Goal: Task Accomplishment & Management: Manage account settings

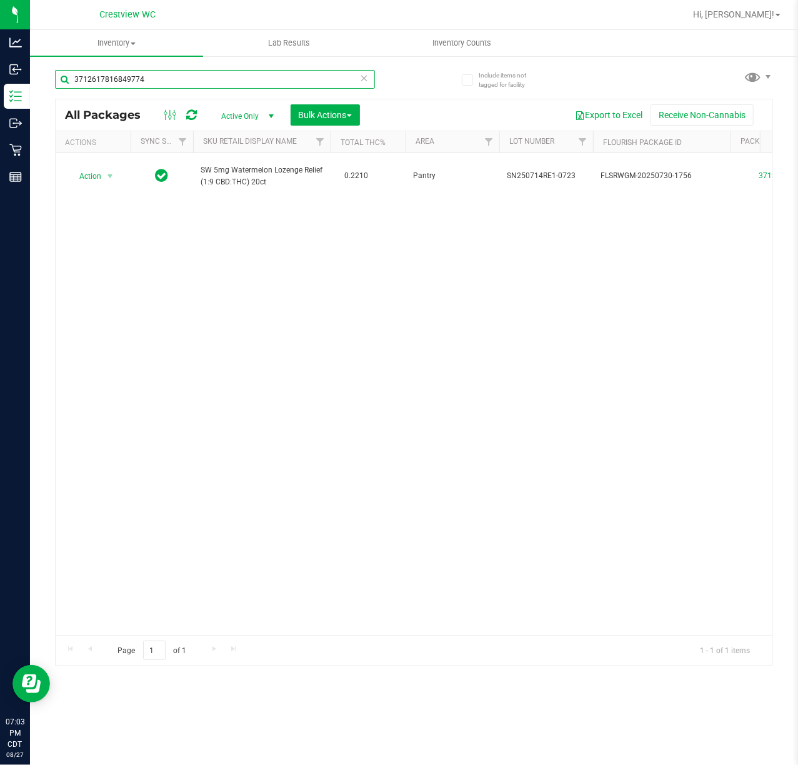
click at [225, 79] on input "3712617816849774" at bounding box center [215, 79] width 320 height 19
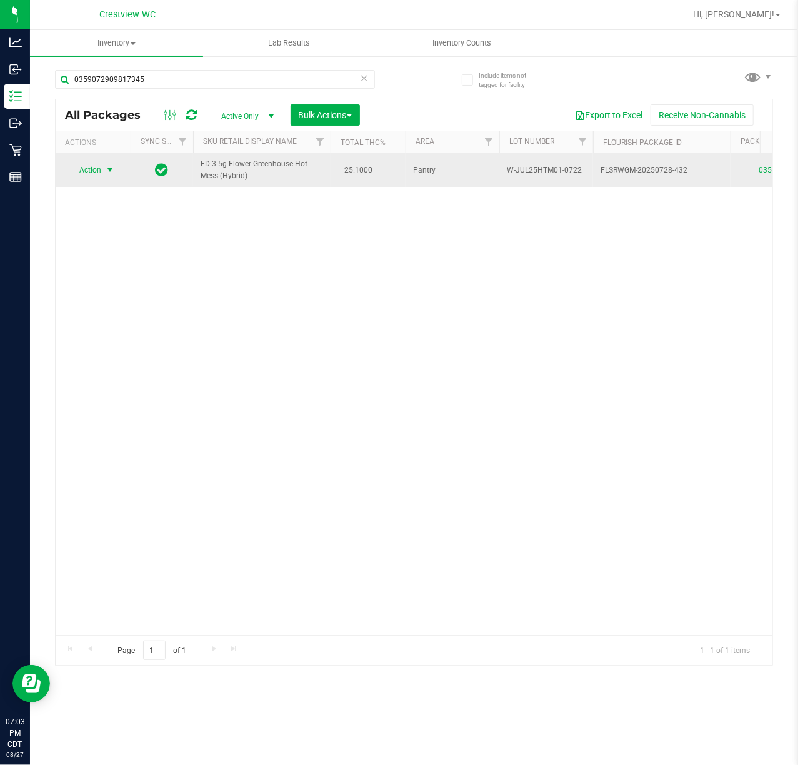
click at [106, 174] on span "select" at bounding box center [110, 170] width 10 height 10
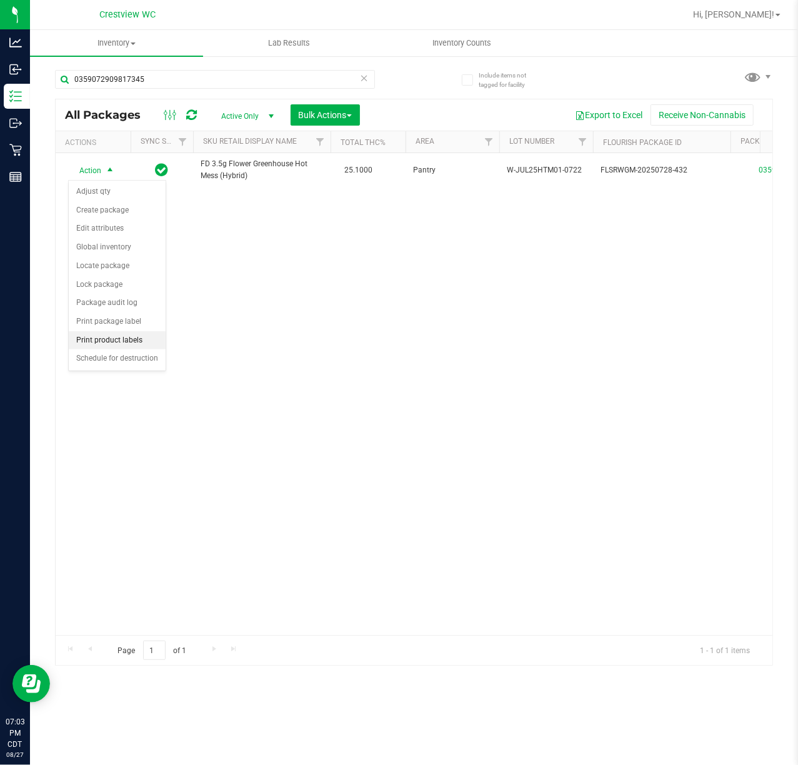
click at [136, 342] on li "Print product labels" at bounding box center [117, 340] width 97 height 19
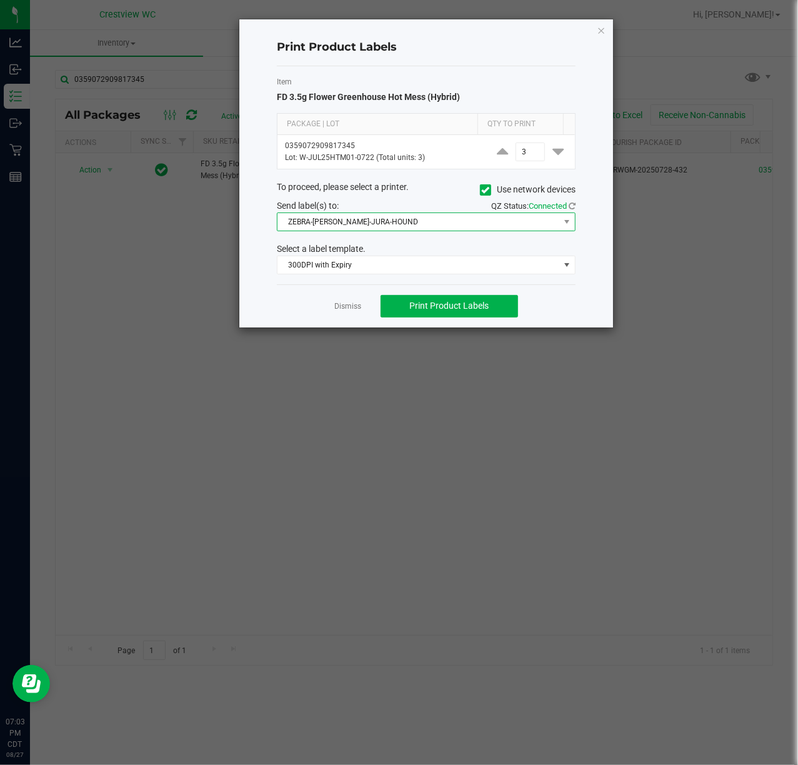
click at [431, 221] on span "ZEBRA-BRUNO-JURA-HOUND" at bounding box center [418, 221] width 282 height 17
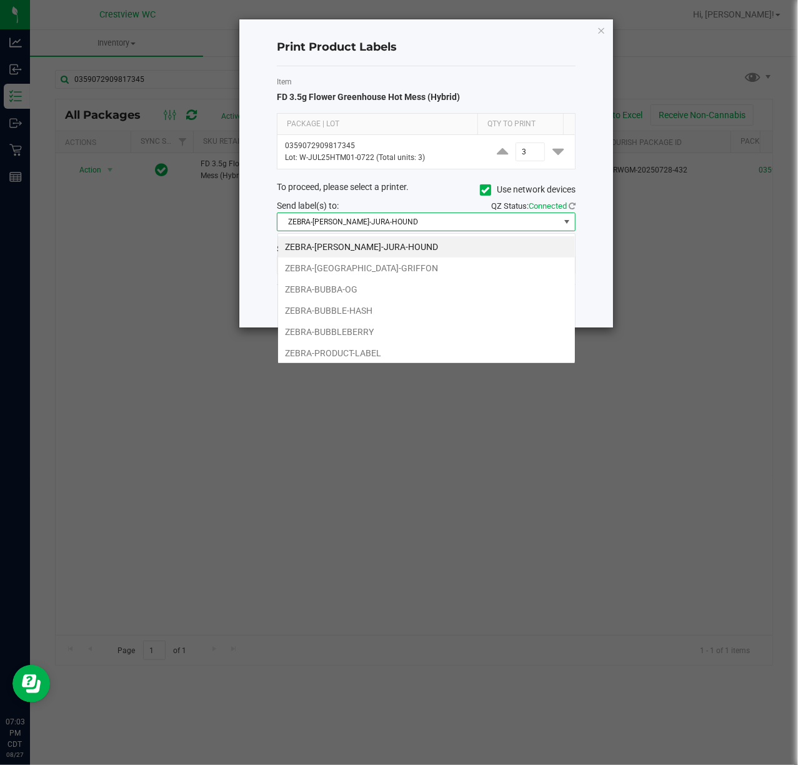
scroll to position [19, 298]
click at [366, 352] on li "ZEBRA-PRODUCT-LABEL" at bounding box center [426, 352] width 297 height 21
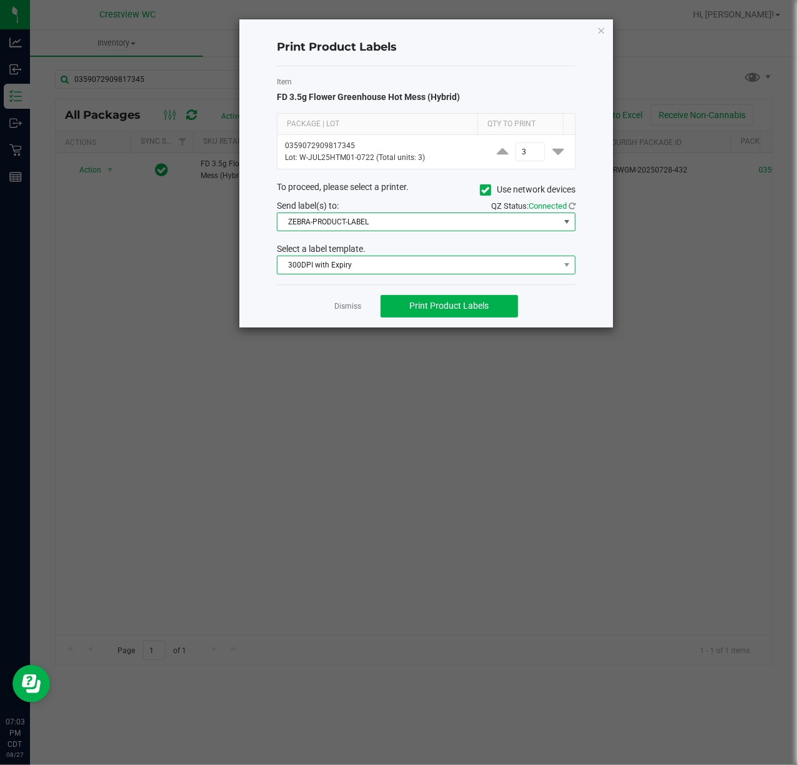
click at [399, 267] on span "300DPI with Expiry" at bounding box center [418, 264] width 282 height 17
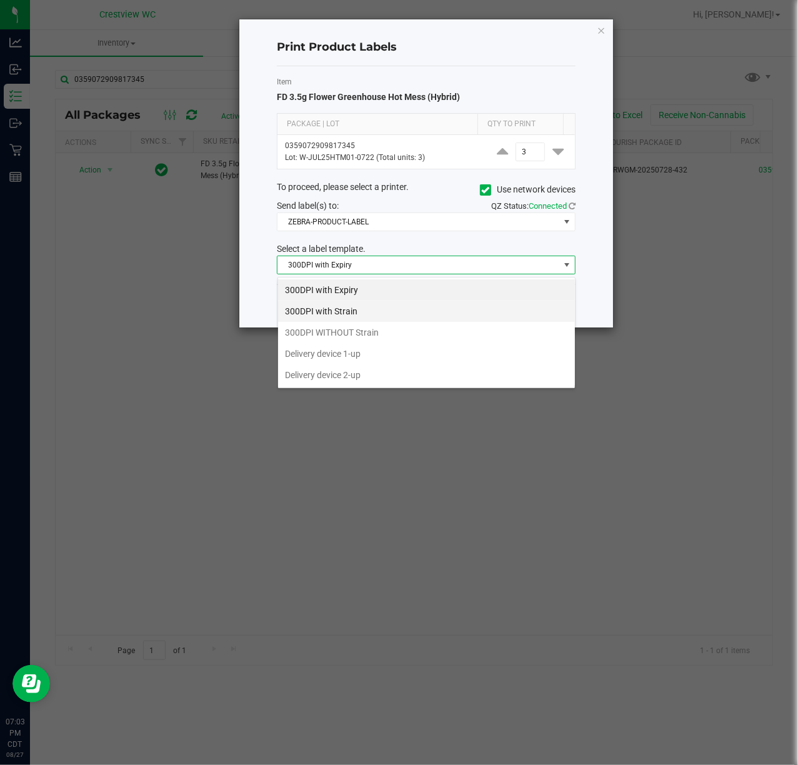
click at [390, 314] on li "300DPI with Strain" at bounding box center [426, 311] width 297 height 21
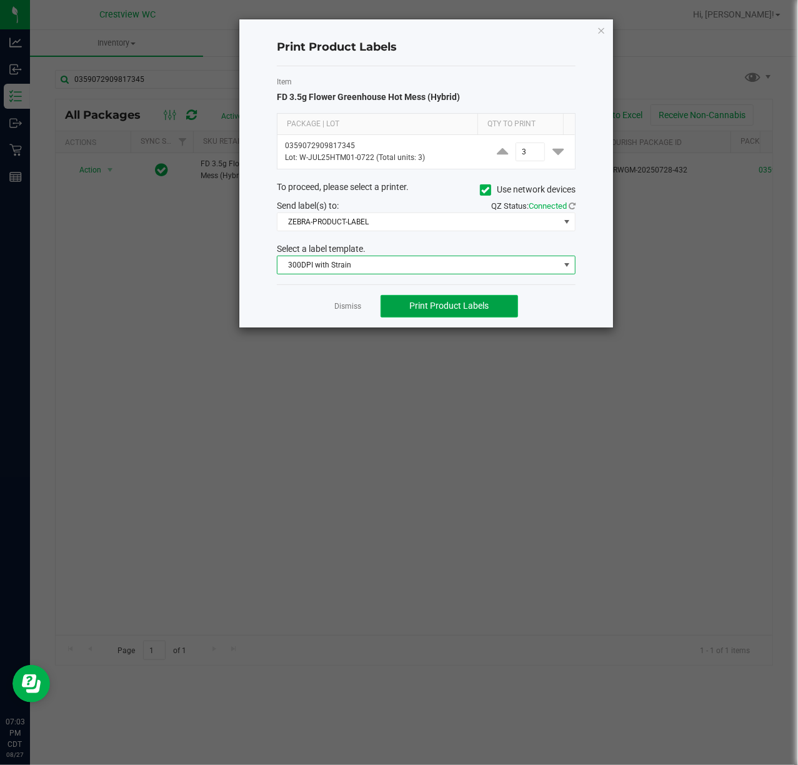
click at [443, 314] on button "Print Product Labels" at bounding box center [449, 306] width 137 height 22
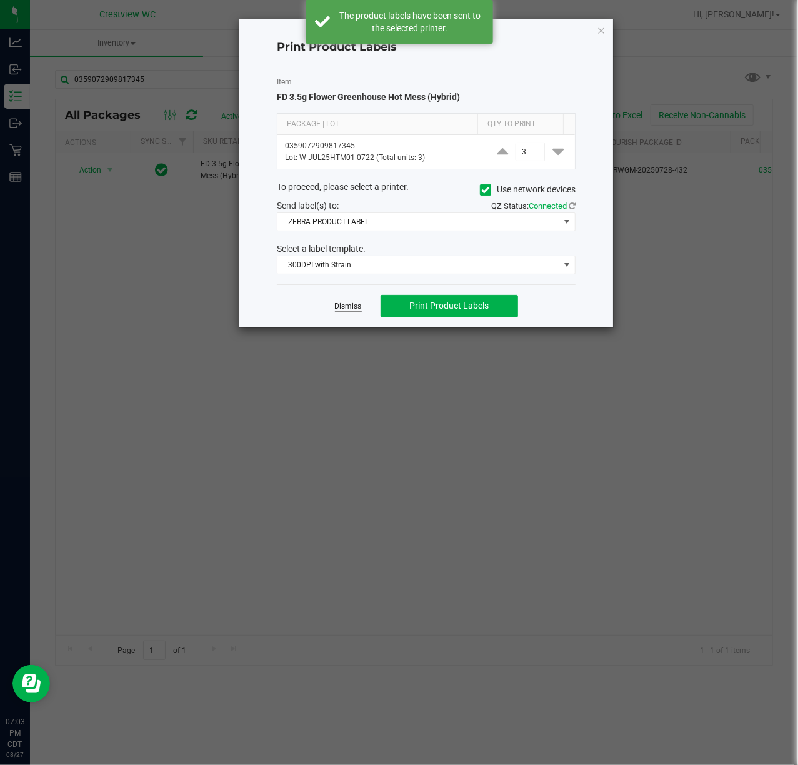
click at [351, 311] on link "Dismiss" at bounding box center [348, 306] width 27 height 11
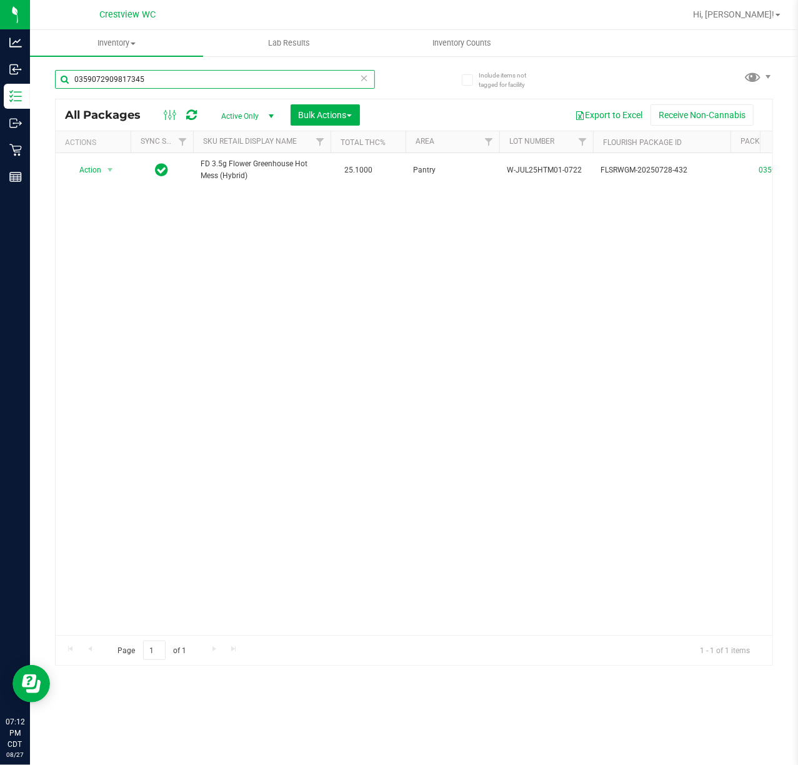
click at [204, 70] on input "0359072909817345" at bounding box center [215, 79] width 320 height 19
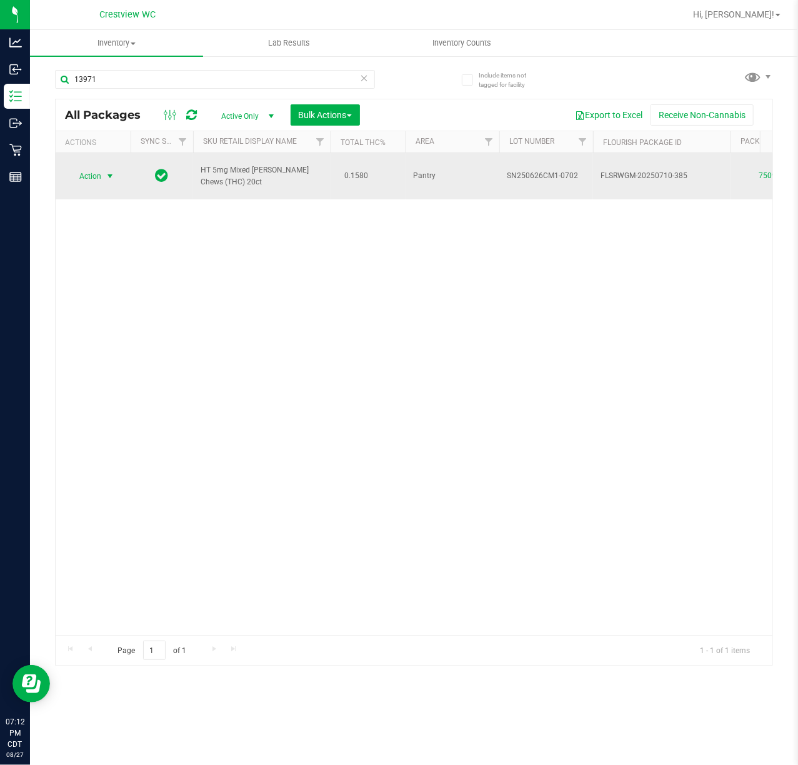
click at [89, 172] on span "Action" at bounding box center [85, 175] width 34 height 17
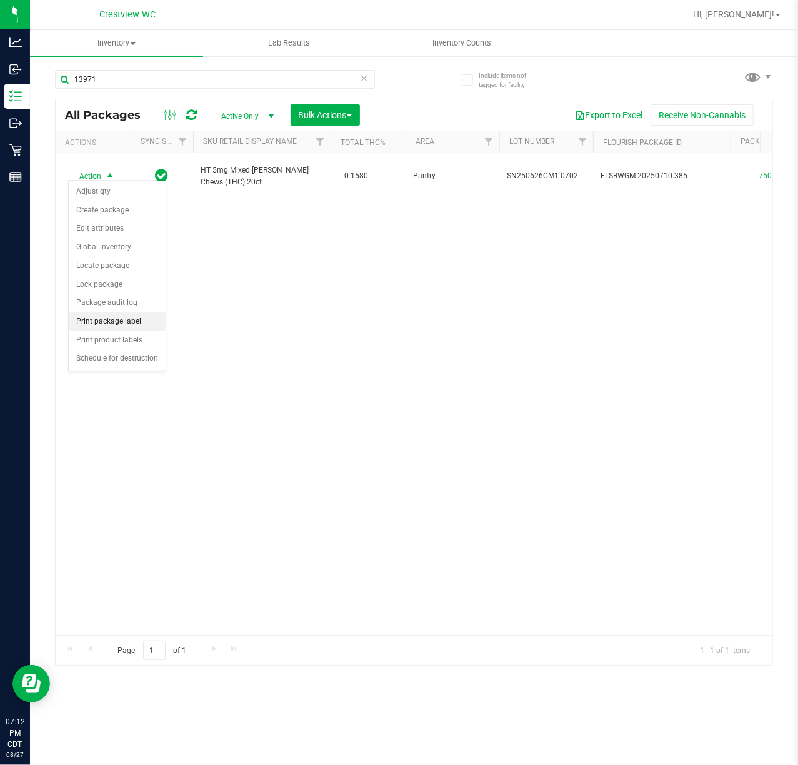
click at [122, 323] on li "Print package label" at bounding box center [117, 321] width 97 height 19
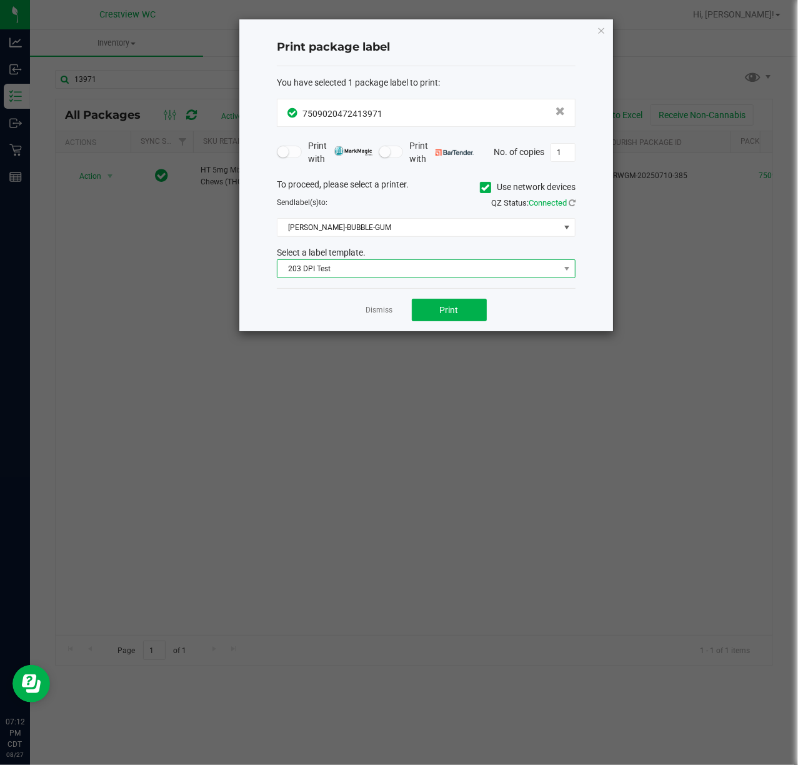
click at [401, 267] on span "203 DPI Test" at bounding box center [418, 268] width 282 height 17
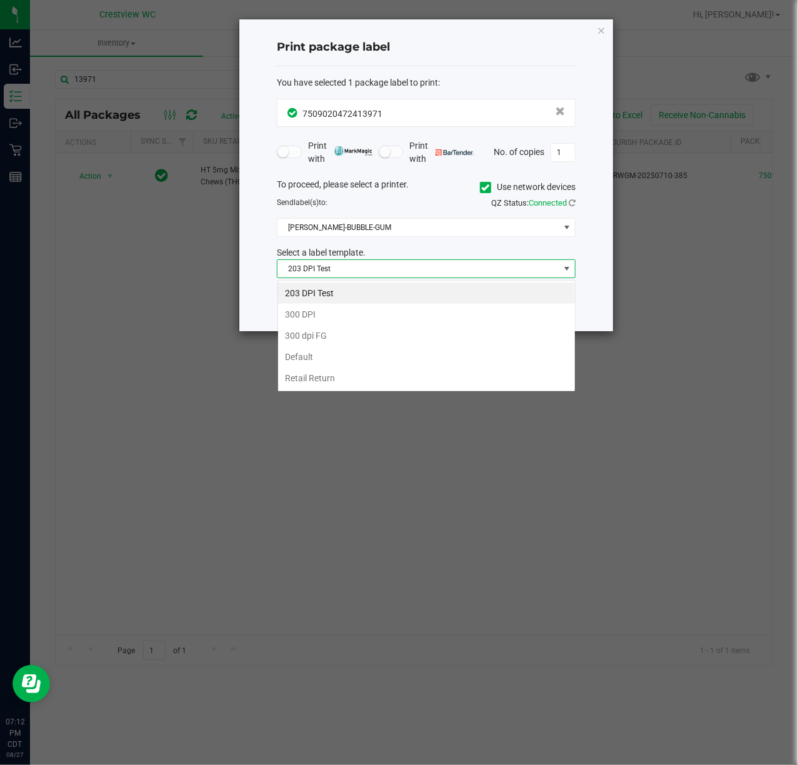
scroll to position [19, 298]
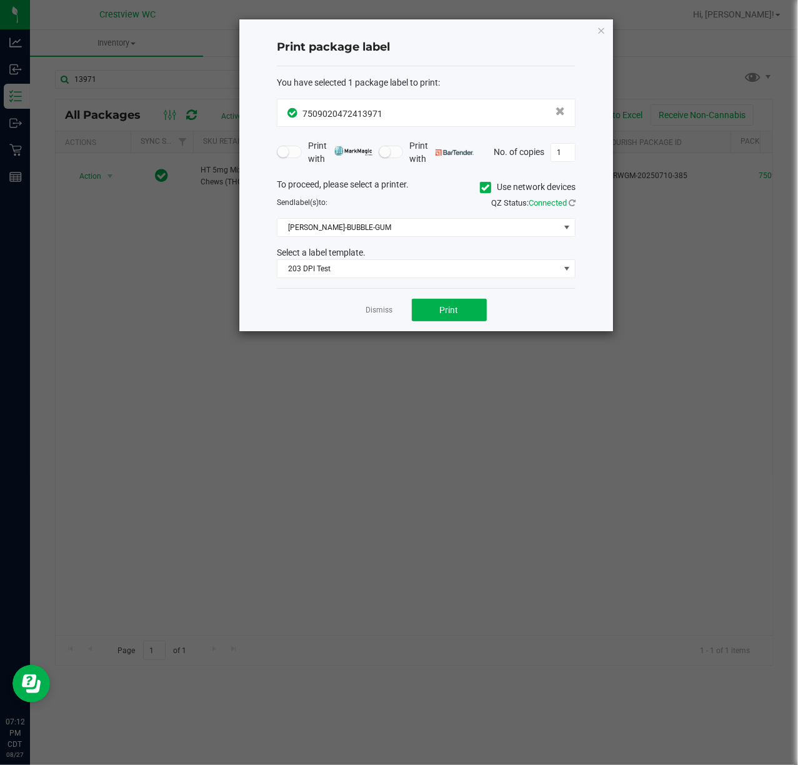
drag, startPoint x: 429, startPoint y: 457, endPoint x: 499, endPoint y: 303, distance: 169.5
click at [429, 458] on ngb-modal-window "Print package label You have selected 1 package label to print : 75090204724139…" at bounding box center [403, 382] width 807 height 765
click at [431, 314] on button "Print" at bounding box center [449, 310] width 75 height 22
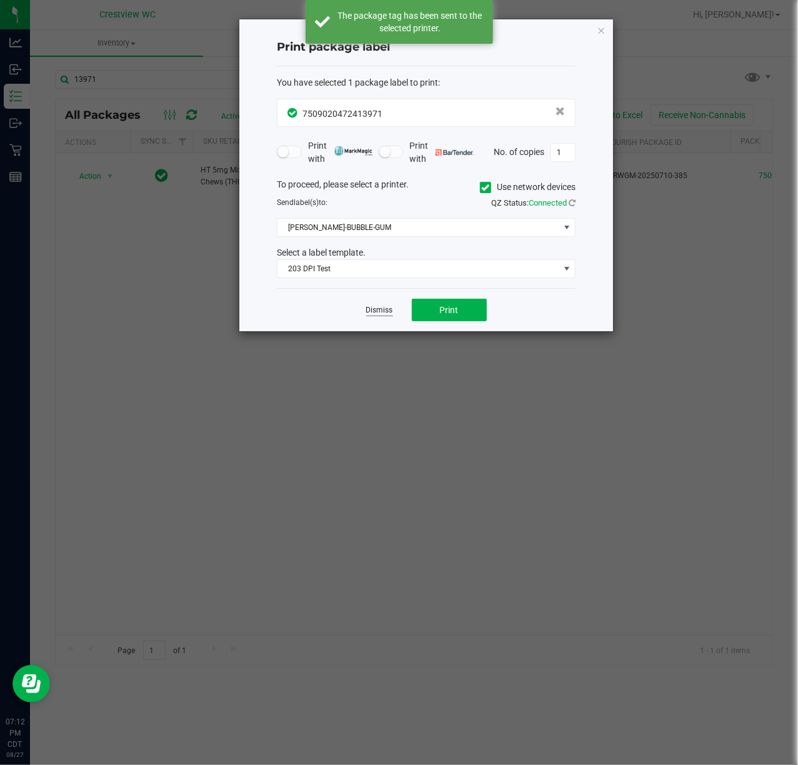
click at [385, 310] on link "Dismiss" at bounding box center [379, 310] width 27 height 11
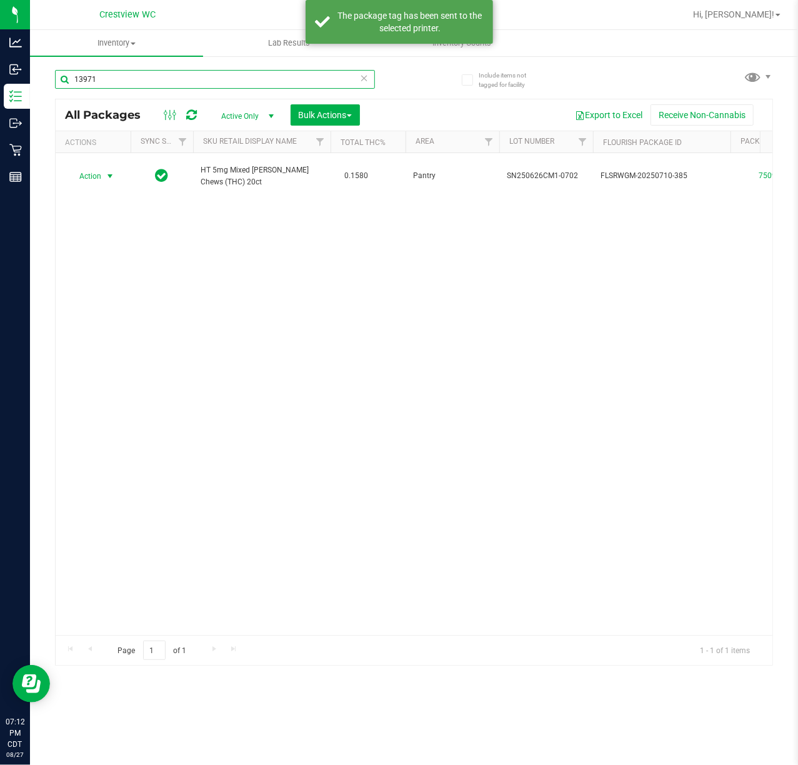
click at [224, 87] on input "13971" at bounding box center [215, 79] width 320 height 19
click at [228, 78] on input "13971" at bounding box center [215, 79] width 320 height 19
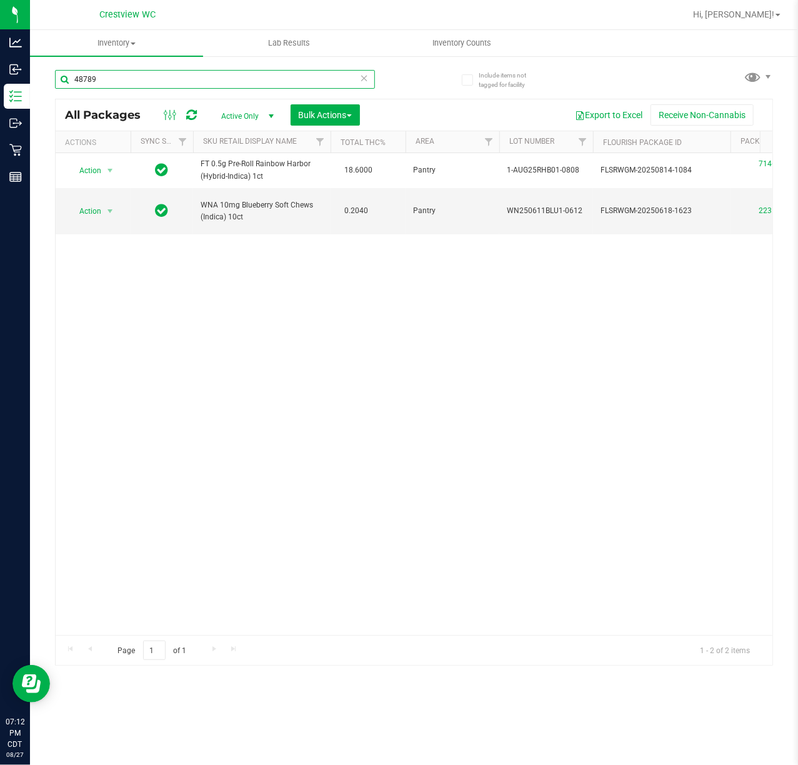
click at [76, 73] on input "48789" at bounding box center [215, 79] width 320 height 19
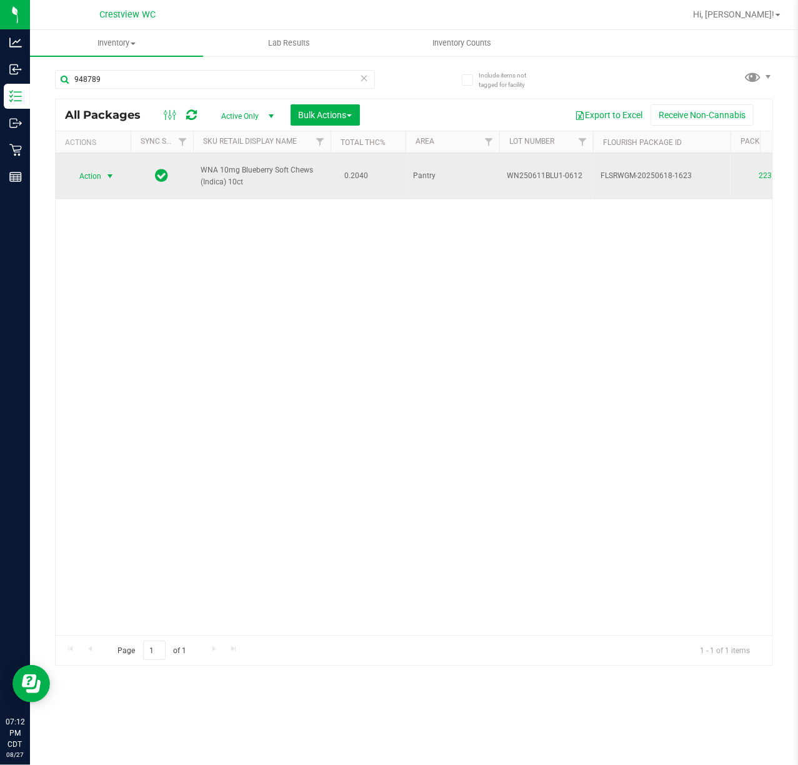
click at [96, 174] on span "Action" at bounding box center [85, 175] width 34 height 17
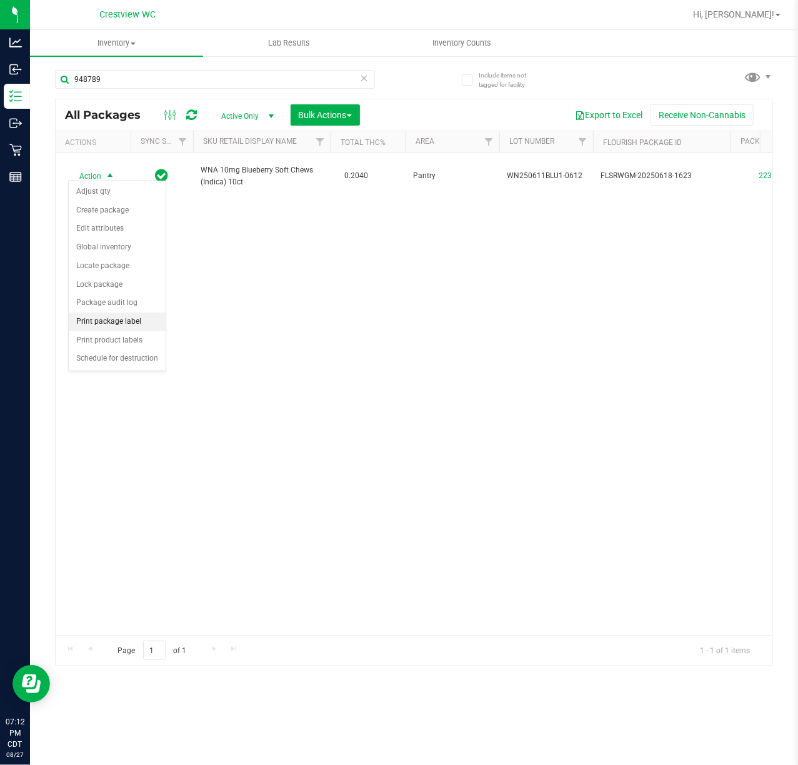
click at [138, 328] on li "Print package label" at bounding box center [117, 321] width 97 height 19
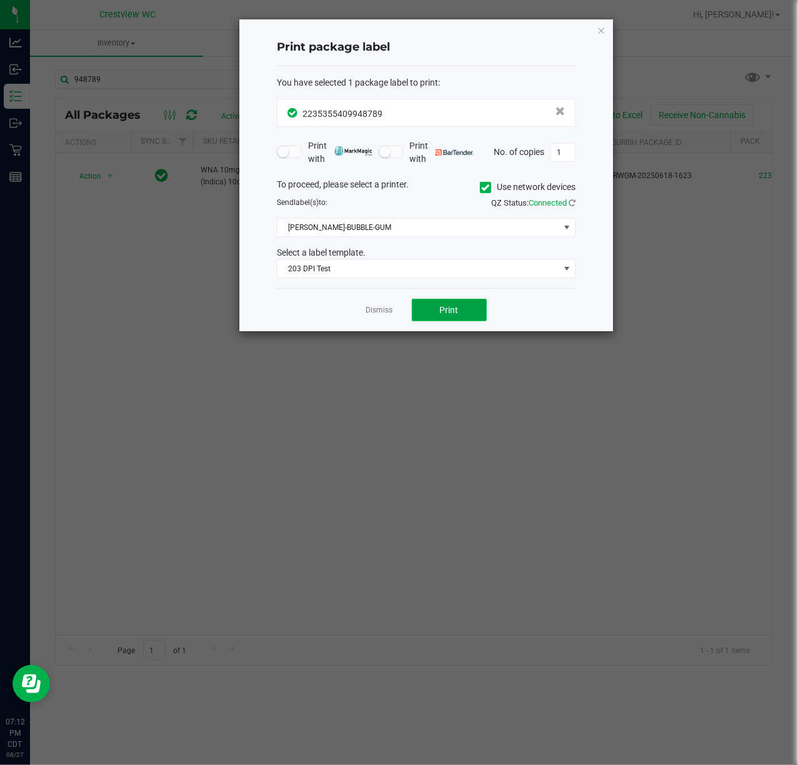
click at [451, 301] on button "Print" at bounding box center [449, 310] width 75 height 22
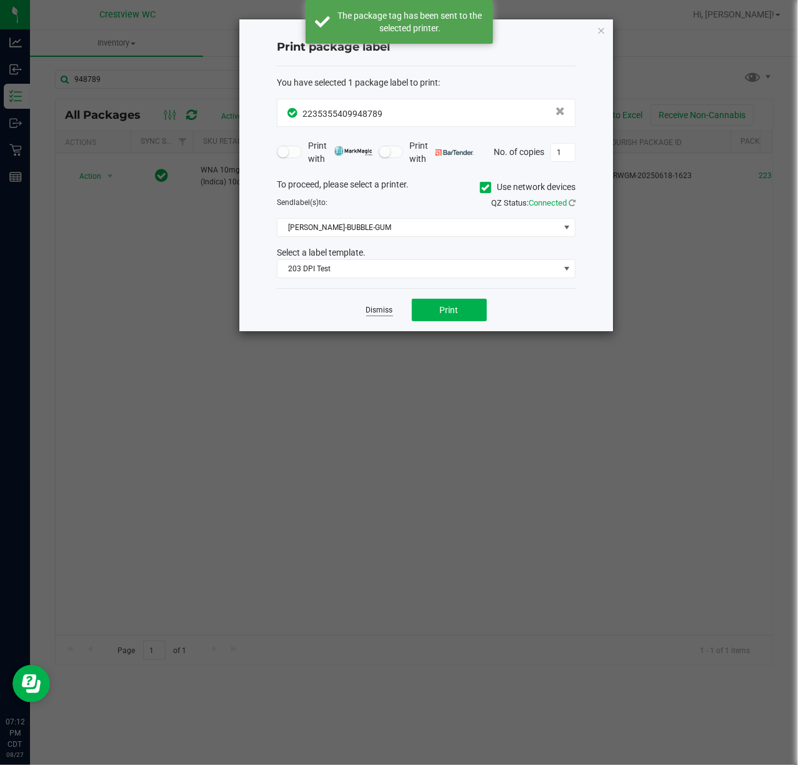
click at [366, 306] on link "Dismiss" at bounding box center [379, 310] width 27 height 11
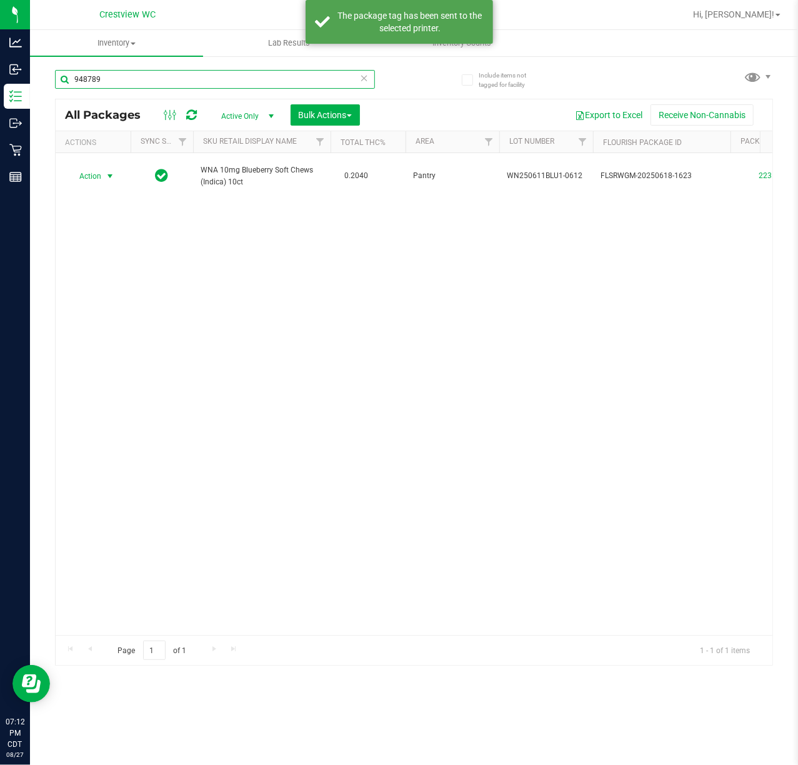
click at [338, 75] on input "948789" at bounding box center [215, 79] width 320 height 19
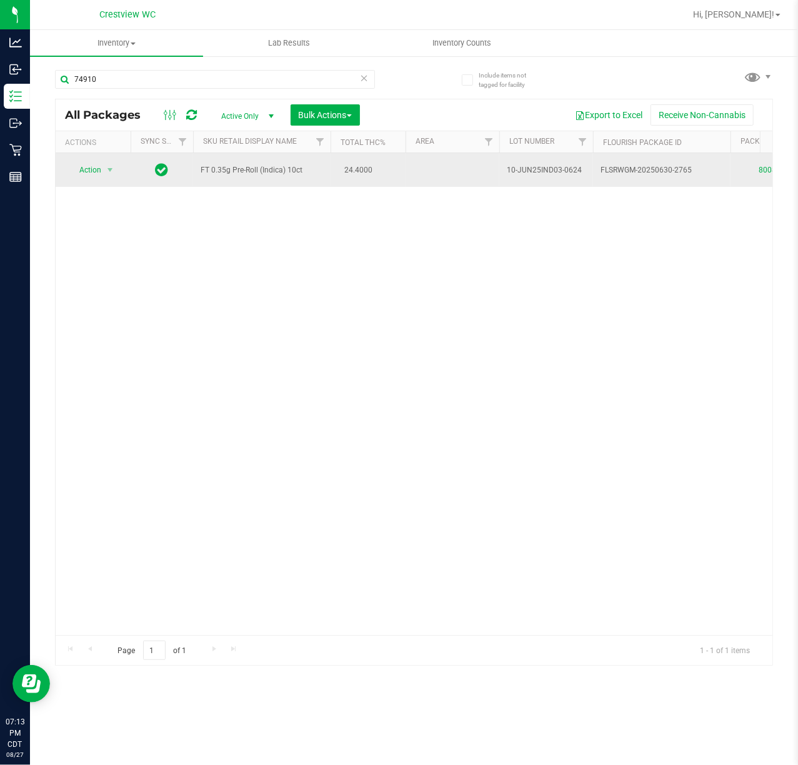
click at [86, 180] on td "Action Action Adjust qty Create package Edit attributes Global inventory Locate…" at bounding box center [93, 170] width 75 height 34
click at [94, 171] on span "Action" at bounding box center [85, 169] width 34 height 17
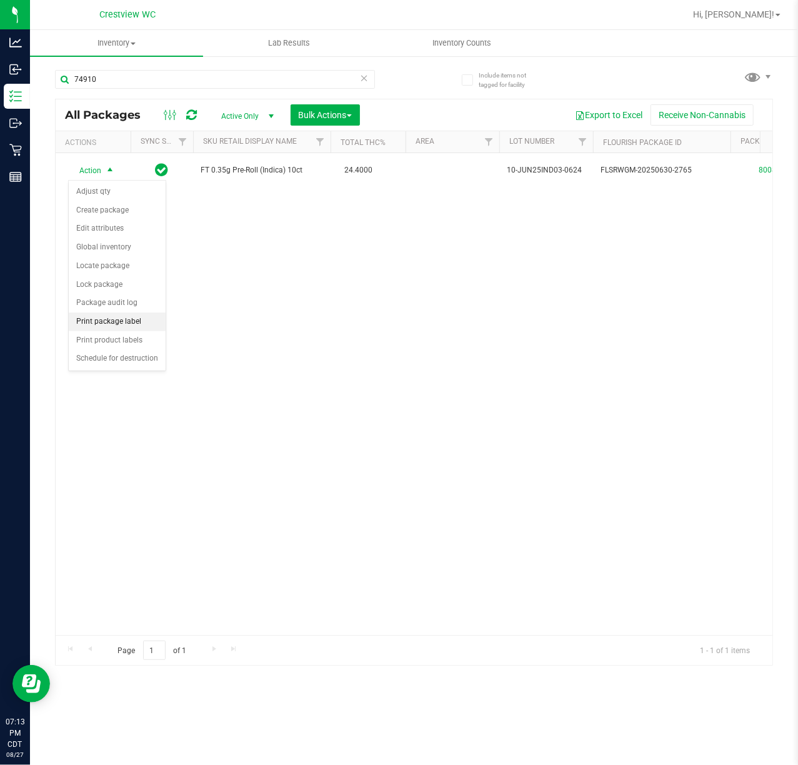
click at [132, 324] on li "Print package label" at bounding box center [117, 321] width 97 height 19
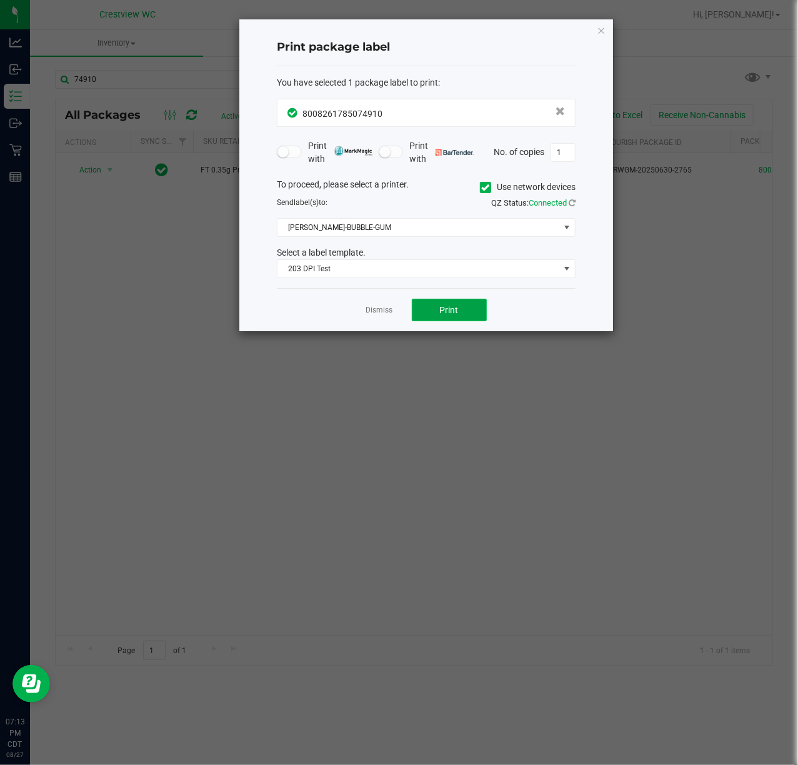
click at [461, 310] on button "Print" at bounding box center [449, 310] width 75 height 22
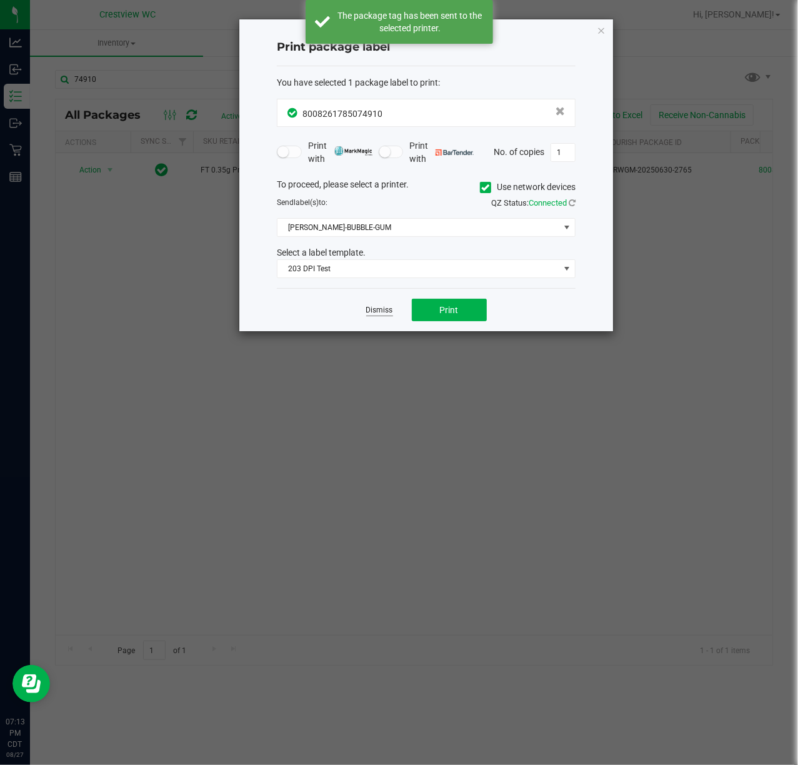
click at [371, 313] on link "Dismiss" at bounding box center [379, 310] width 27 height 11
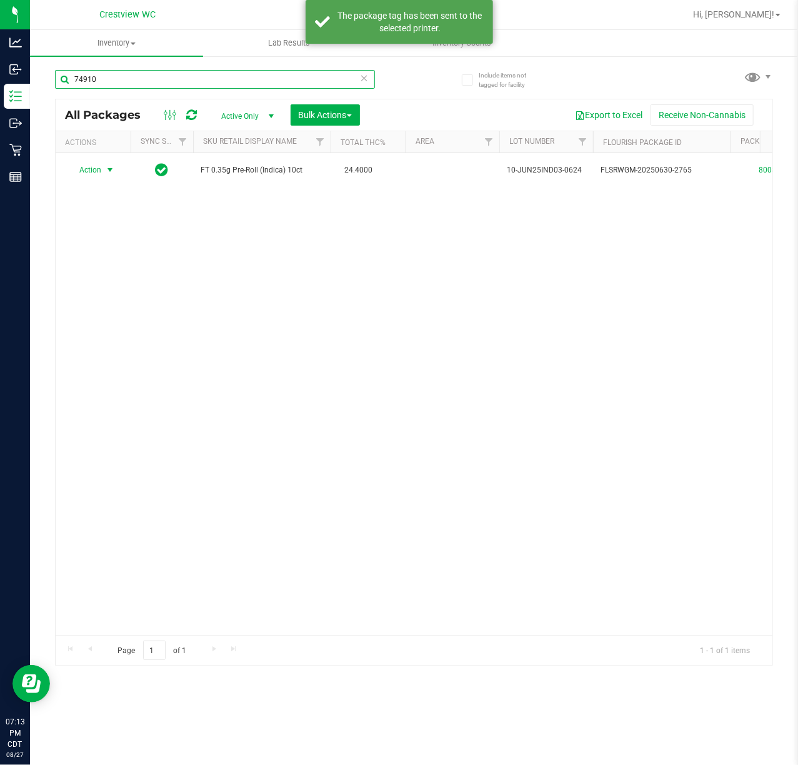
click at [208, 77] on input "74910" at bounding box center [215, 79] width 320 height 19
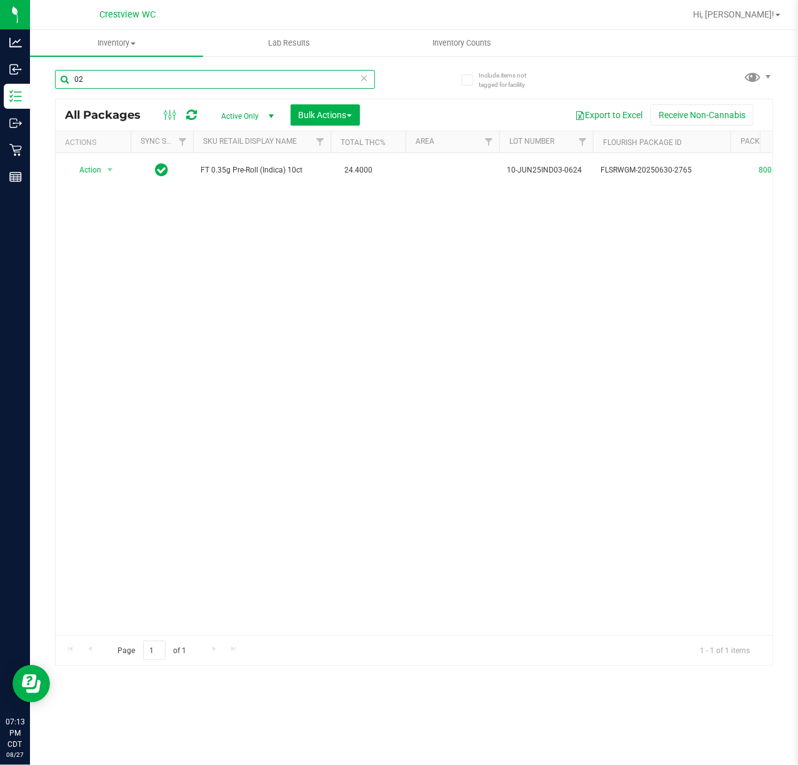
type input "0"
type input "02001"
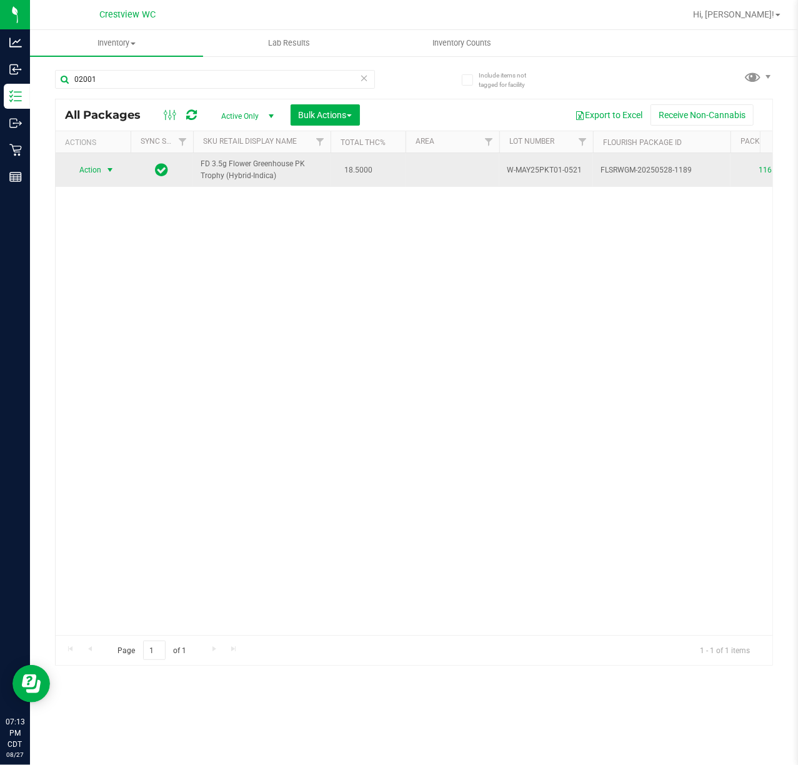
click at [90, 172] on span "Action" at bounding box center [85, 169] width 34 height 17
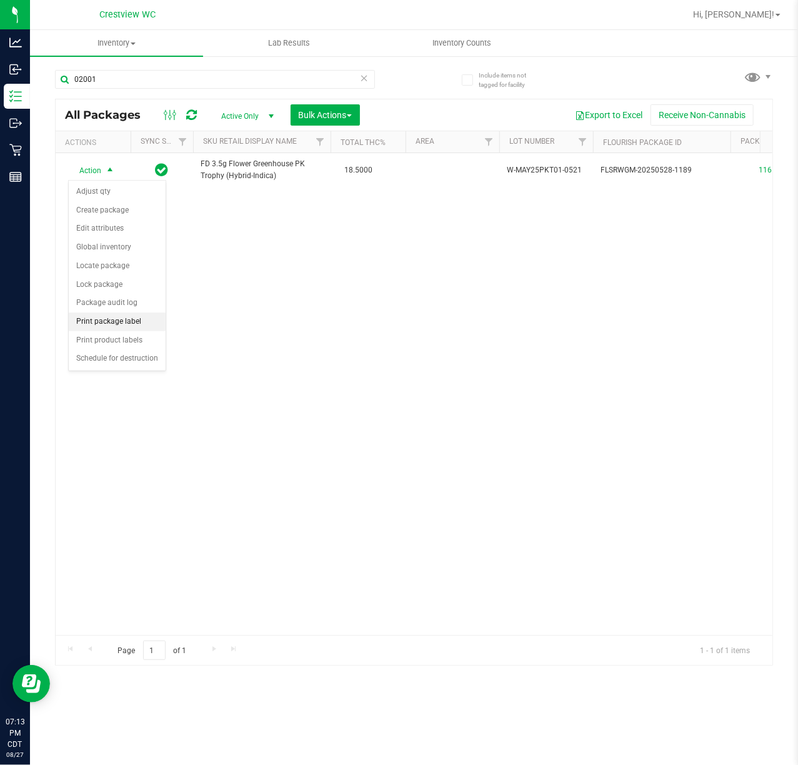
click at [127, 321] on li "Print package label" at bounding box center [117, 321] width 97 height 19
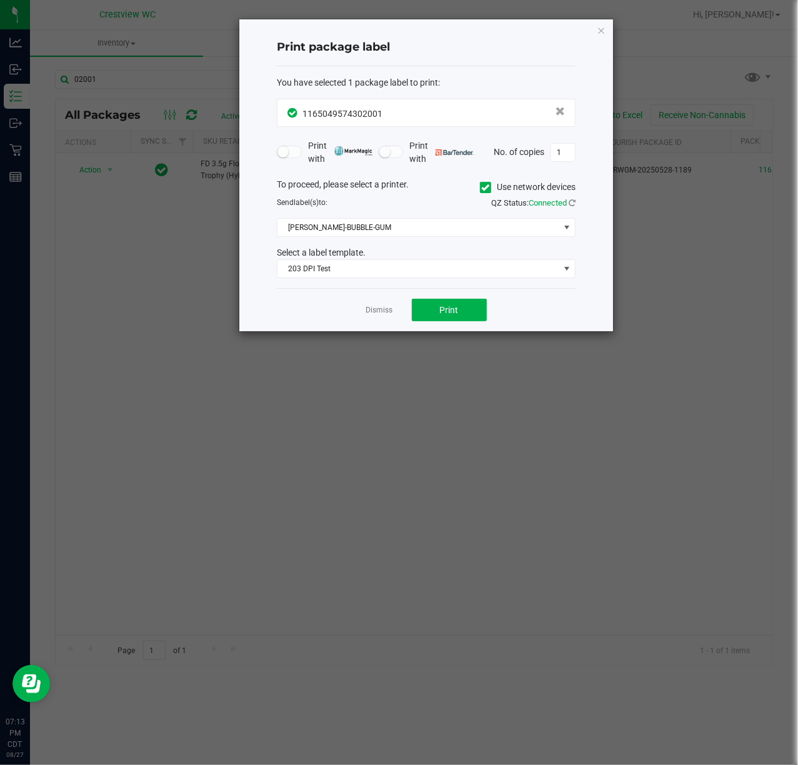
click at [427, 297] on div "Dismiss Print" at bounding box center [426, 309] width 299 height 43
click at [435, 304] on button "Print" at bounding box center [449, 310] width 75 height 22
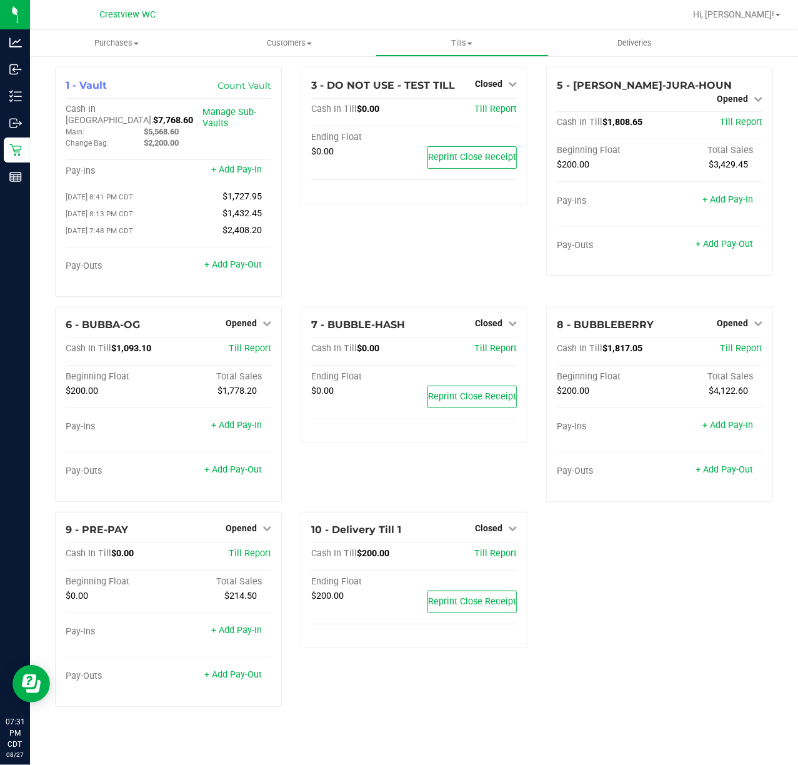
click at [338, 221] on div "3 - DO NOT USE - TEST TILL Closed Open Till Cash In Till $0.00 Till Report Endi…" at bounding box center [414, 186] width 246 height 239
click at [742, 318] on span "Opened" at bounding box center [732, 323] width 31 height 10
click at [744, 344] on link "Close Till" at bounding box center [734, 349] width 34 height 10
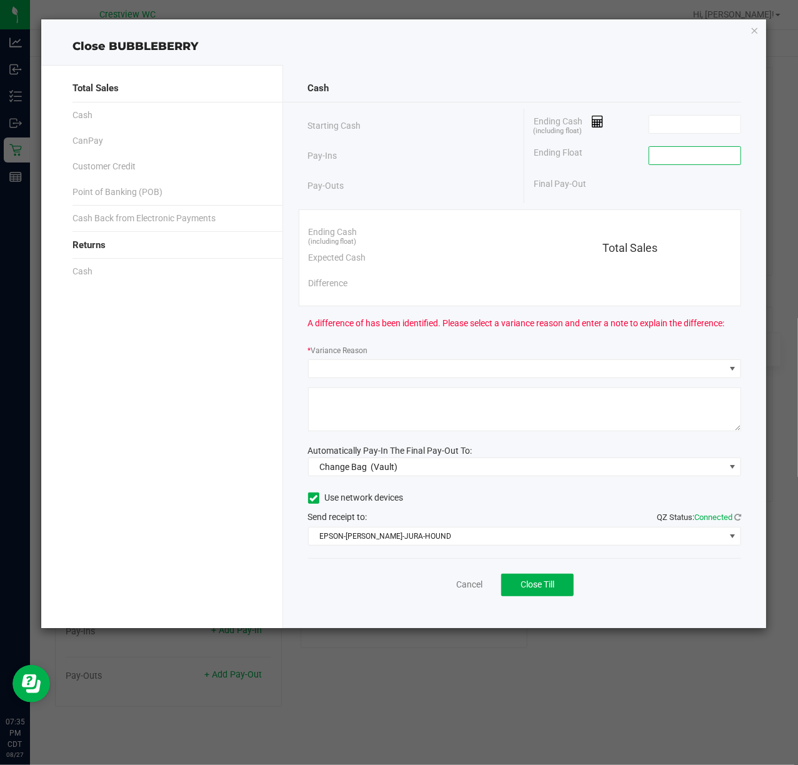
click at [712, 154] on input at bounding box center [695, 155] width 92 height 17
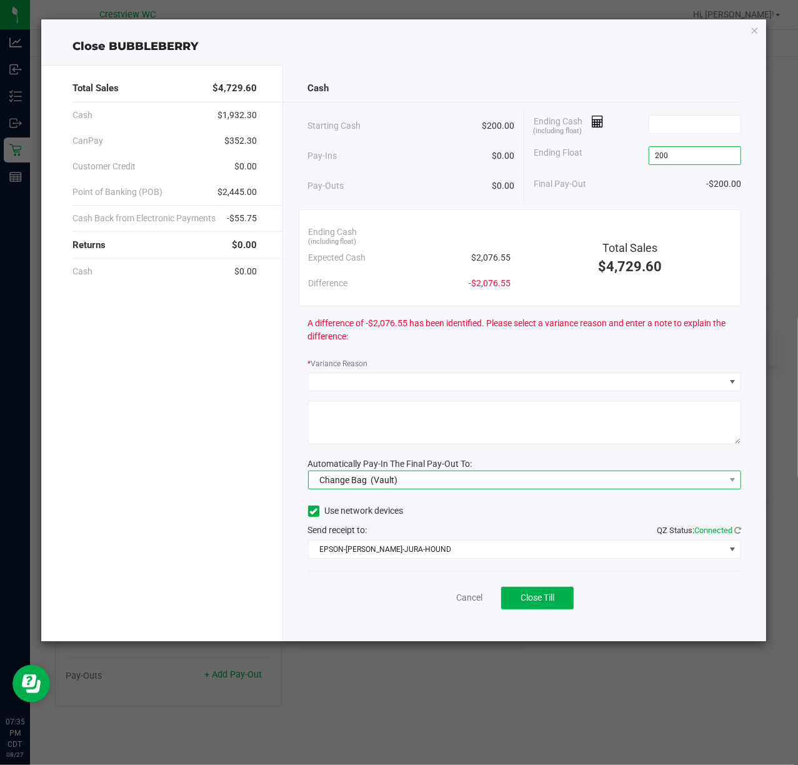
type input "$200.00"
click at [480, 481] on span "Change Bag (Vault)" at bounding box center [517, 479] width 417 height 17
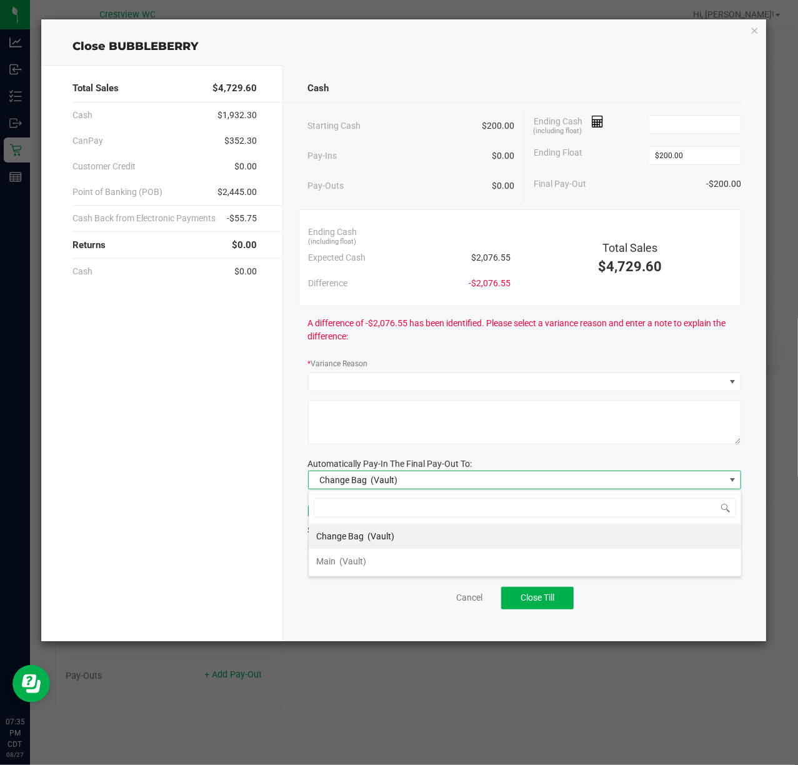
scroll to position [19, 433]
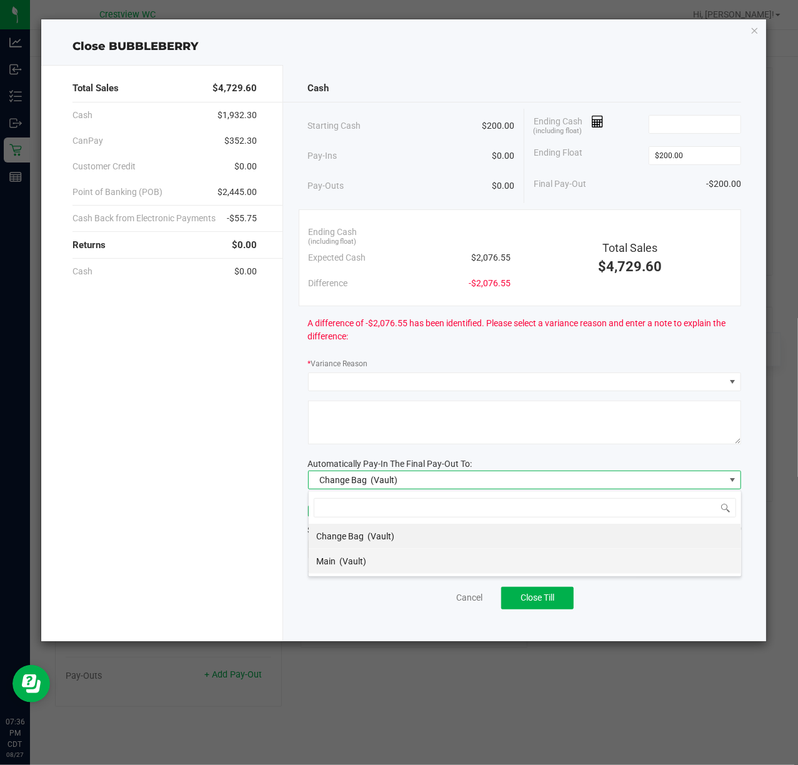
click at [437, 556] on li "Main (Vault)" at bounding box center [525, 561] width 432 height 25
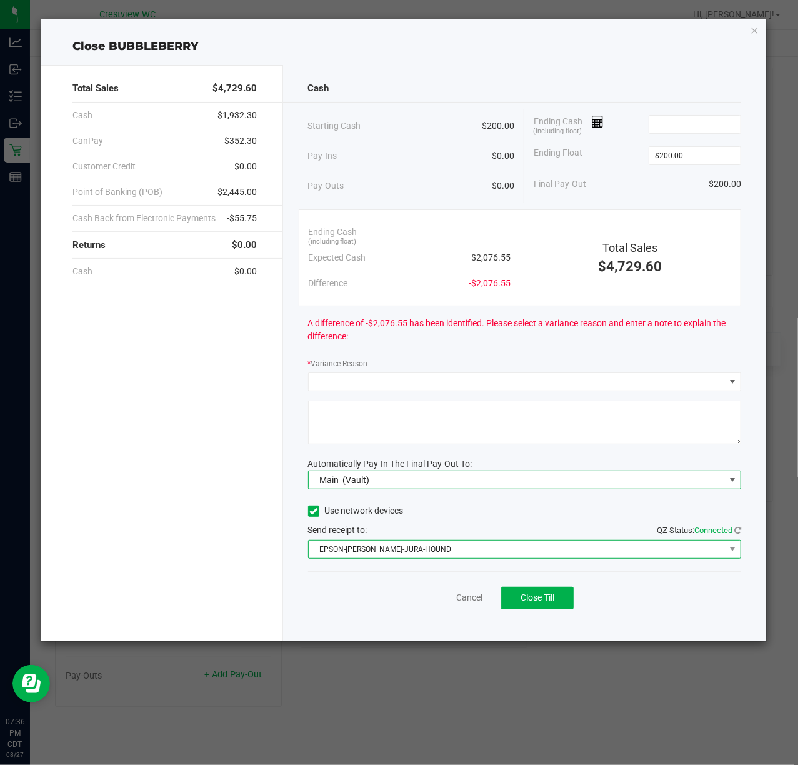
click at [445, 546] on span "EPSON-BRUNO-JURA-HOUND" at bounding box center [517, 549] width 417 height 17
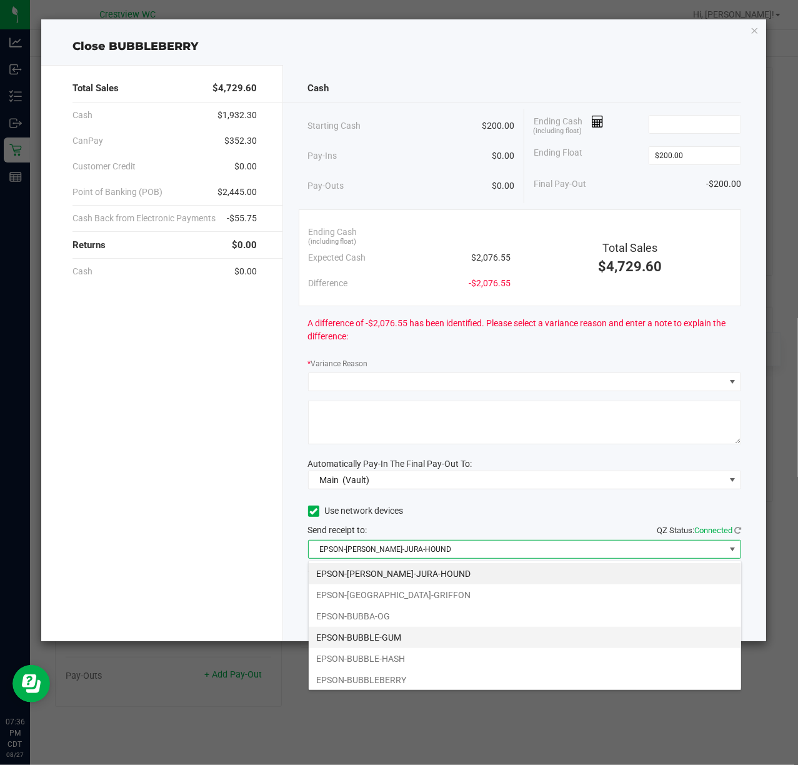
click at [459, 638] on li "EPSON-BUBBLE-GUM" at bounding box center [525, 637] width 432 height 21
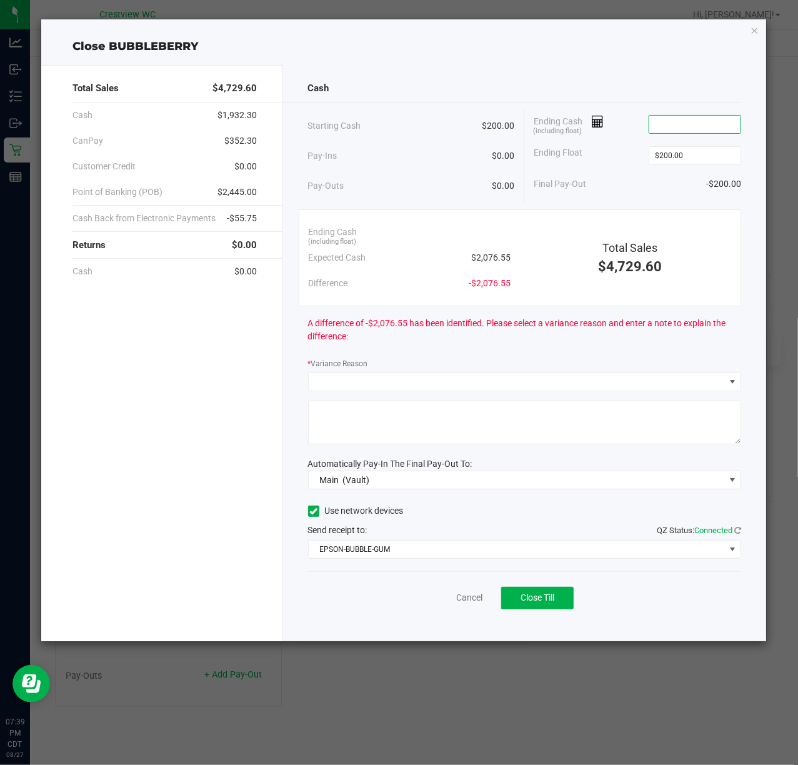
click at [693, 122] on input at bounding box center [695, 124] width 92 height 17
click at [711, 122] on input "2077.55" at bounding box center [695, 124] width 92 height 17
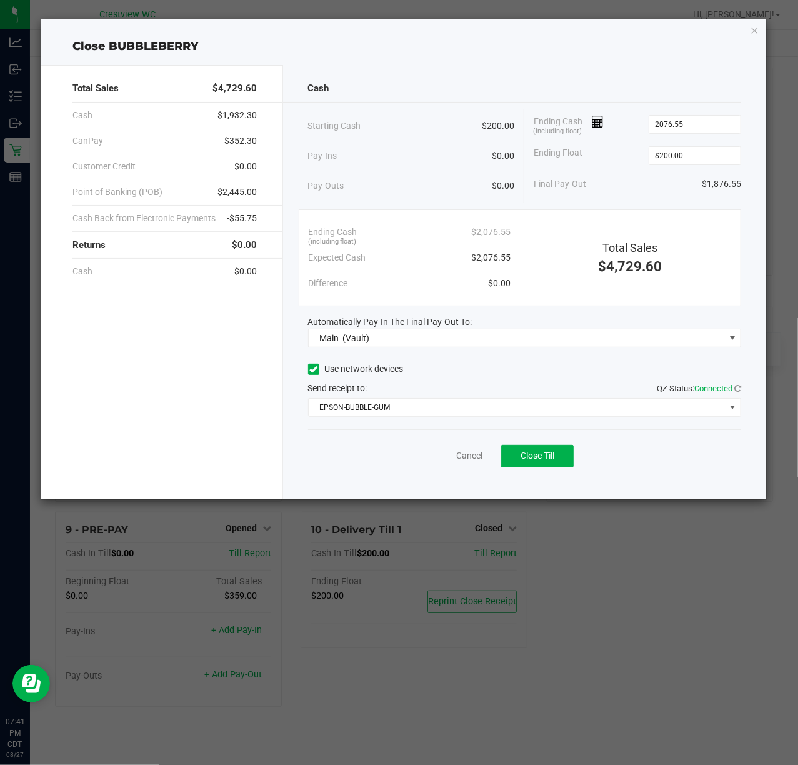
type input "$2,076.55"
click at [517, 87] on div "Cash" at bounding box center [525, 88] width 434 height 27
click at [542, 463] on button "Close Till" at bounding box center [537, 456] width 72 height 22
click at [441, 456] on link "Dismiss" at bounding box center [442, 455] width 30 height 13
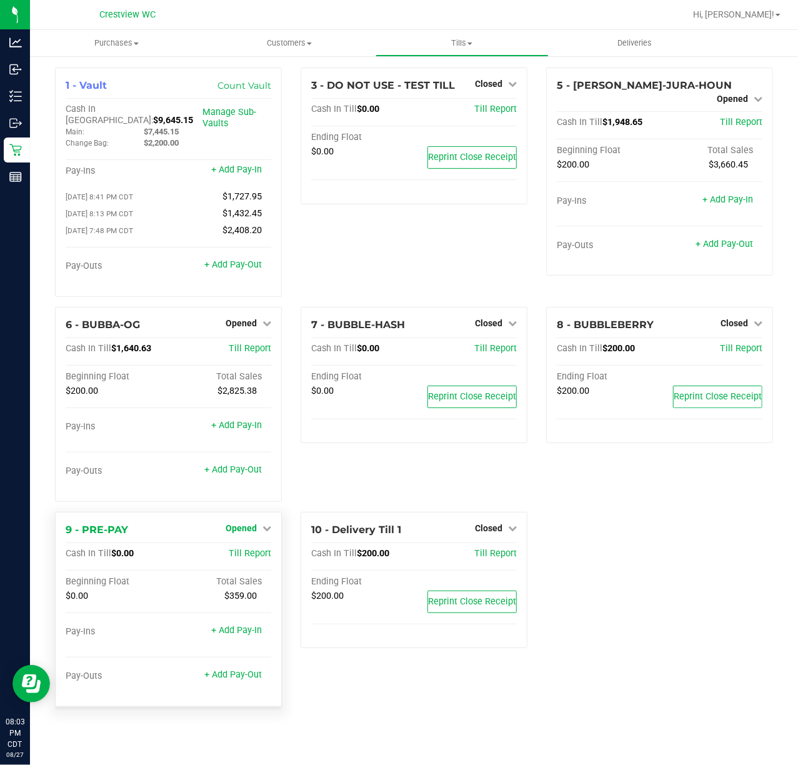
click at [245, 523] on span "Opened" at bounding box center [241, 528] width 31 height 10
click at [246, 549] on link "Close Till" at bounding box center [243, 554] width 34 height 10
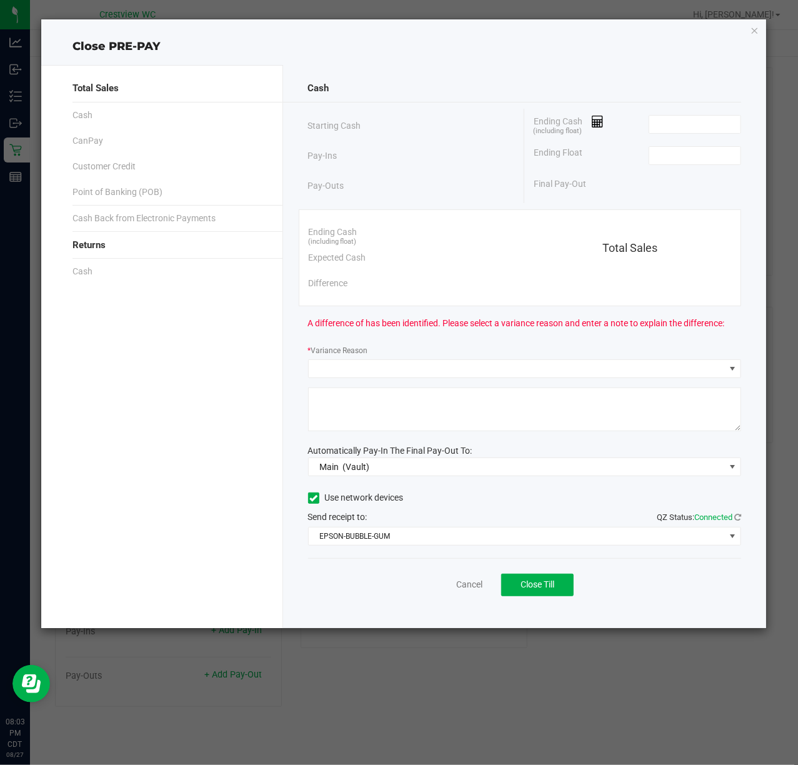
click at [667, 135] on div "Ending Cash (including float)" at bounding box center [637, 124] width 207 height 31
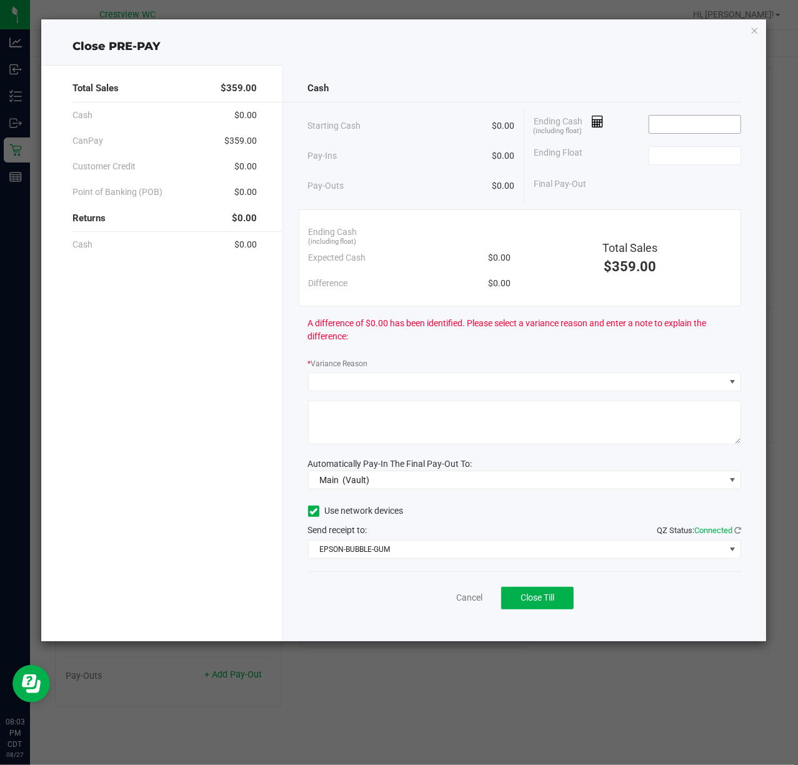
click at [677, 131] on input at bounding box center [695, 124] width 92 height 17
type input "$0.00"
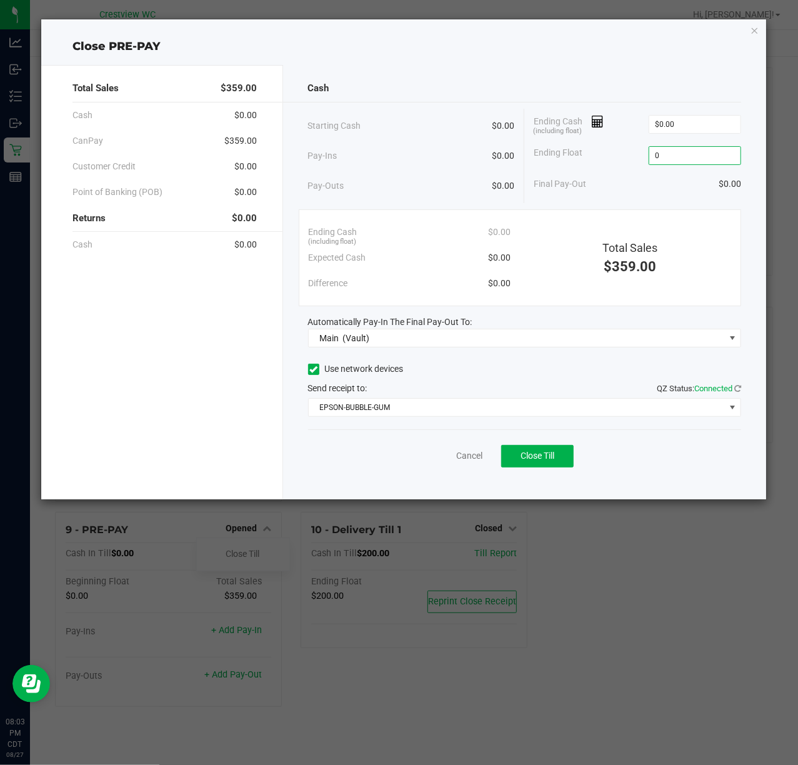
type input "$0.00"
click at [601, 69] on div "Cash Starting Cash $0.00 Pay-Ins $0.00 Pay-Outs $0.00 Ending Cash (including fl…" at bounding box center [525, 282] width 484 height 434
click at [568, 446] on button "Close Till" at bounding box center [537, 456] width 72 height 22
click at [436, 453] on link "Dismiss" at bounding box center [442, 455] width 30 height 13
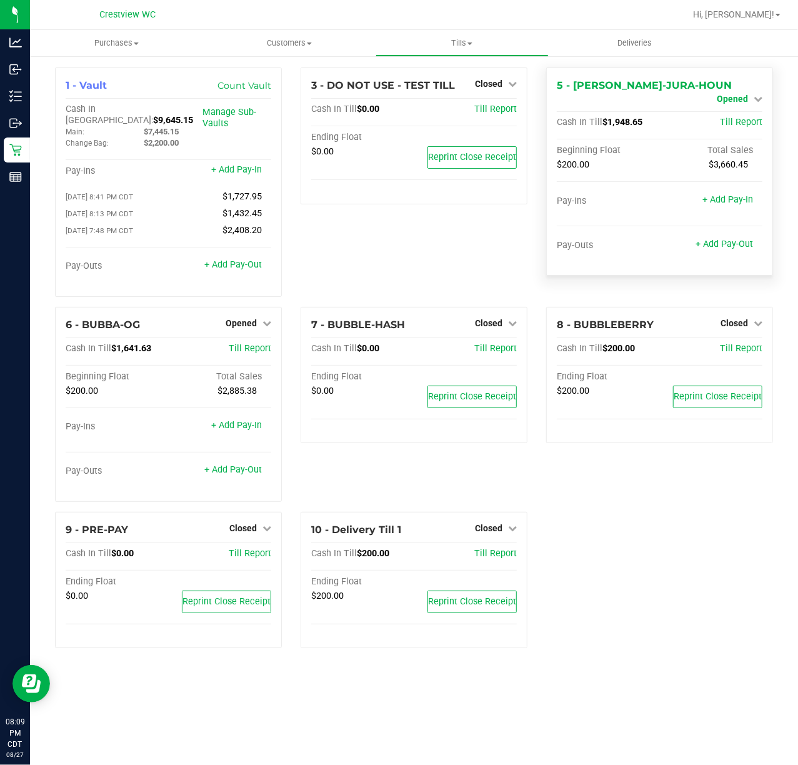
click at [726, 94] on span "Opened" at bounding box center [732, 99] width 31 height 10
click at [717, 114] on link "Close Till" at bounding box center [734, 110] width 34 height 10
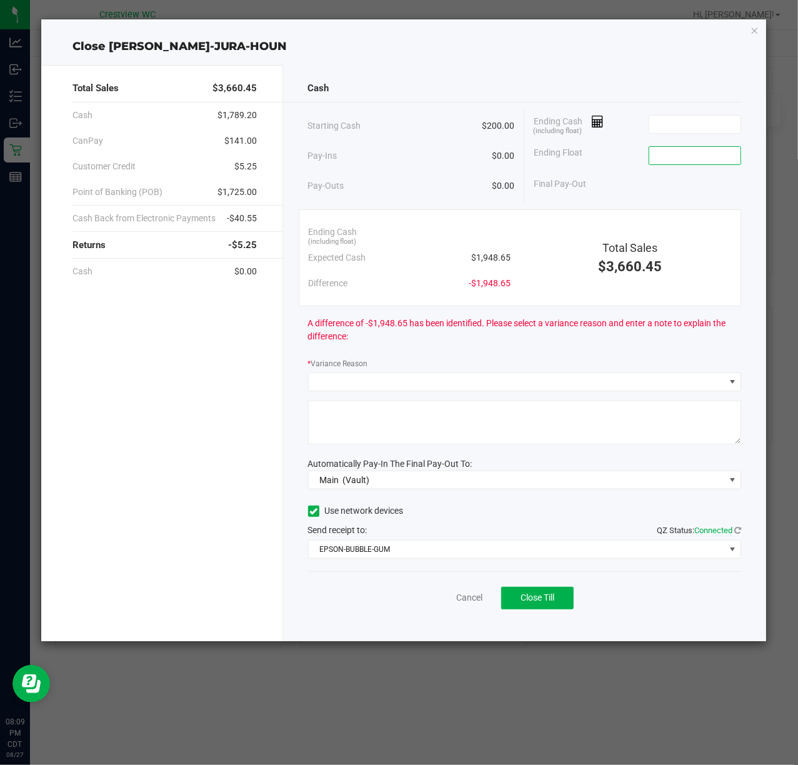
click at [699, 155] on input at bounding box center [695, 155] width 92 height 17
type input "$200.00"
click at [690, 121] on input at bounding box center [695, 124] width 92 height 17
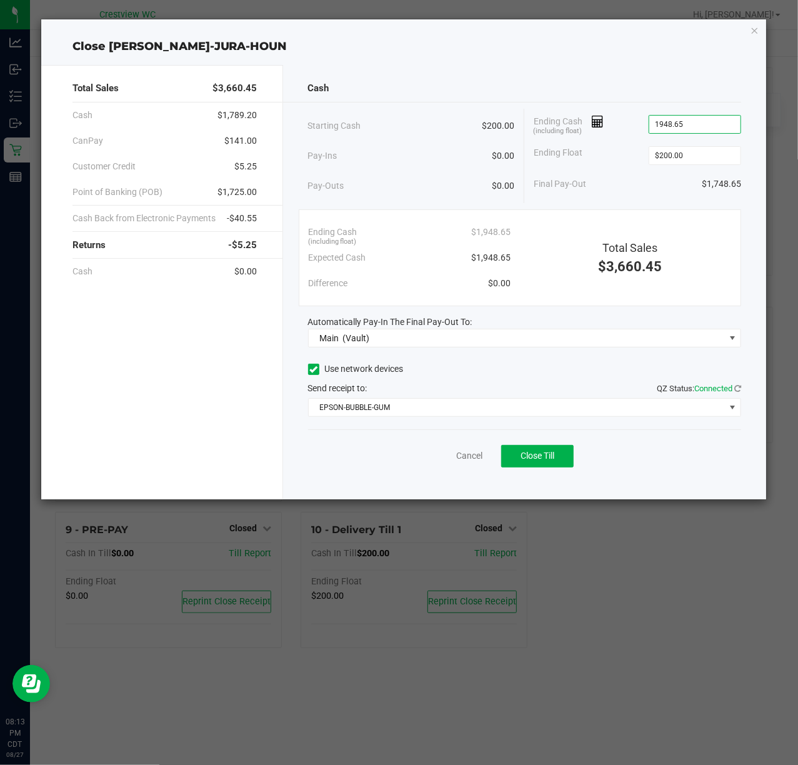
type input "$1,948.65"
click at [686, 106] on div "Cash Starting Cash $200.00 Pay-Ins $0.00 Pay-Outs $0.00 Ending Cash (including …" at bounding box center [525, 282] width 484 height 434
click at [549, 459] on span "Close Till" at bounding box center [538, 456] width 34 height 10
click at [446, 456] on link "Dismiss" at bounding box center [442, 455] width 30 height 13
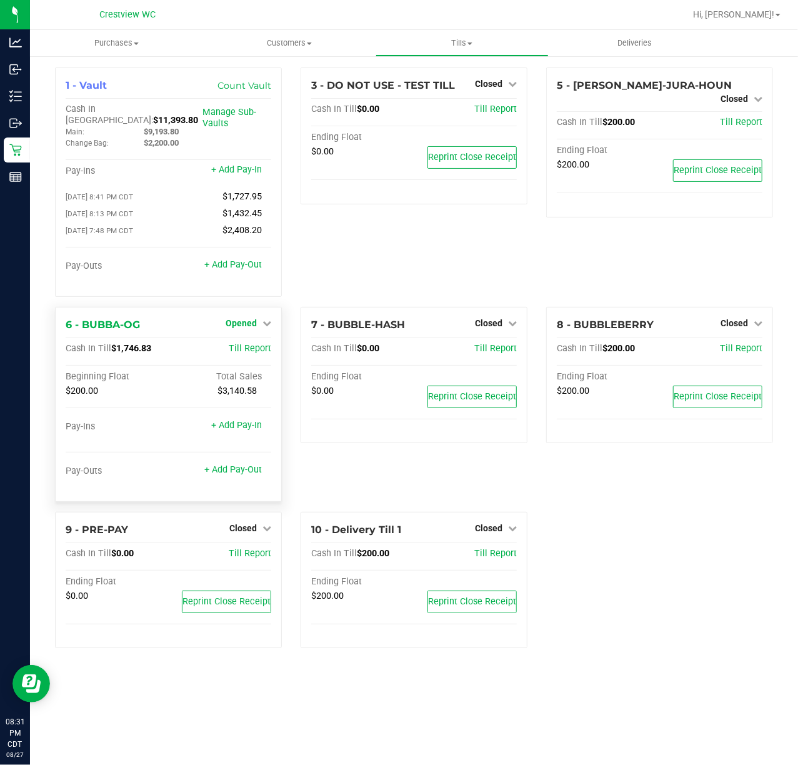
click at [253, 253] on div "1 - Vault Count Vault Cash In Vault: $11,393.80 Main: $9,193.80 Change Bag: $2,…" at bounding box center [414, 362] width 737 height 591
click at [259, 318] on link "Opened" at bounding box center [249, 323] width 46 height 10
click at [256, 344] on link "Close Till" at bounding box center [243, 349] width 34 height 10
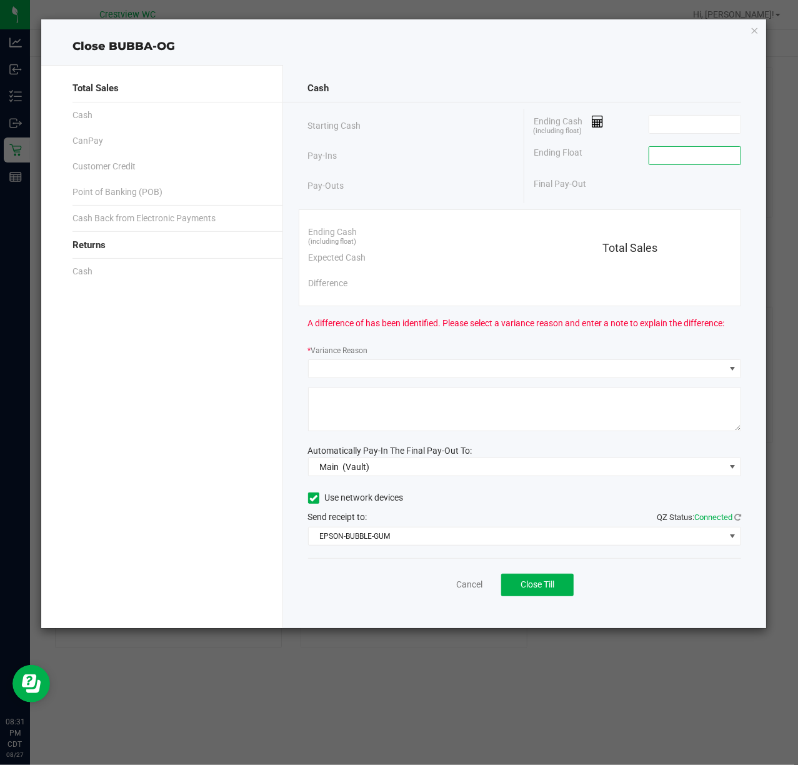
click at [686, 156] on input at bounding box center [695, 155] width 92 height 17
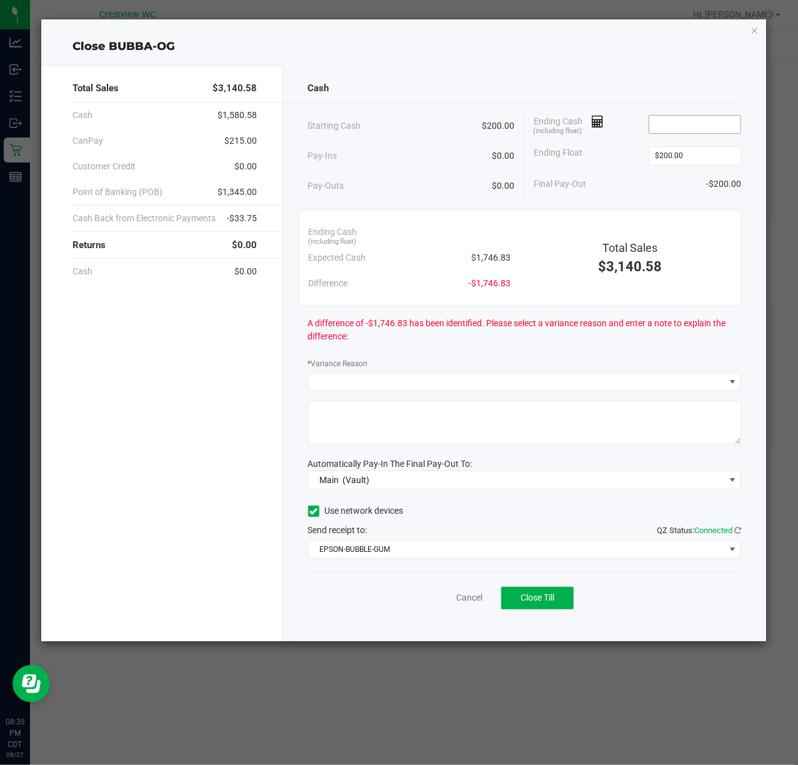
type input "$200.00"
click at [668, 120] on input at bounding box center [695, 124] width 92 height 17
click at [706, 127] on input "1753.02" at bounding box center [695, 124] width 92 height 17
click at [706, 123] on input "1753.02" at bounding box center [695, 124] width 92 height 17
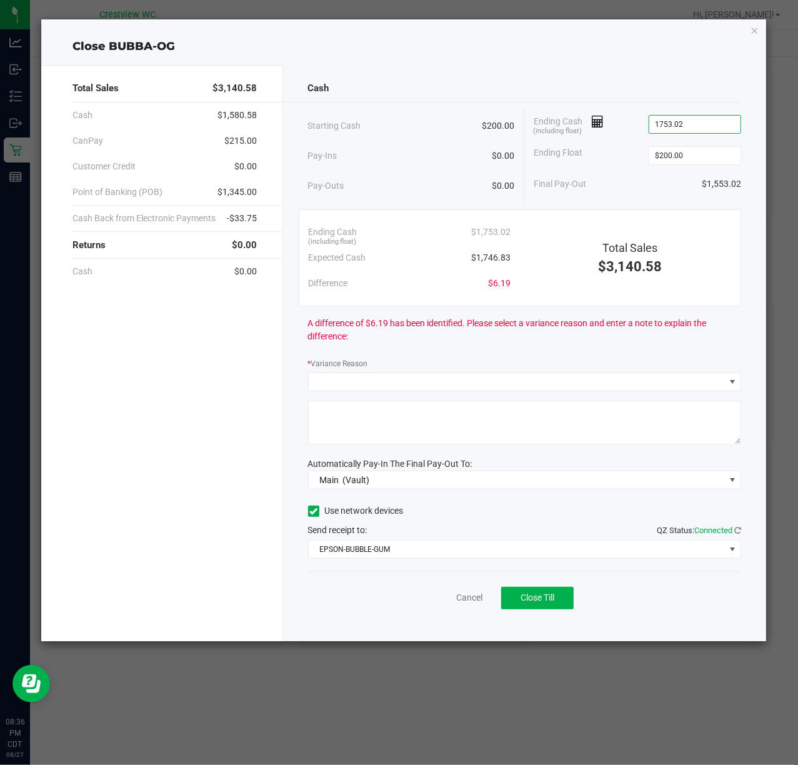
click at [706, 123] on input "1753.02" at bounding box center [695, 124] width 92 height 17
click at [704, 94] on div "Cash" at bounding box center [525, 88] width 434 height 27
click at [713, 126] on input "1754.03" at bounding box center [695, 124] width 92 height 17
click at [497, 31] on div "Close BUBBA-OG Total Sales $3,140.58 Cash $1,580.58 CanPay $215.00 Customer Cre…" at bounding box center [404, 330] width 726 height 622
click at [596, 119] on icon at bounding box center [598, 121] width 12 height 9
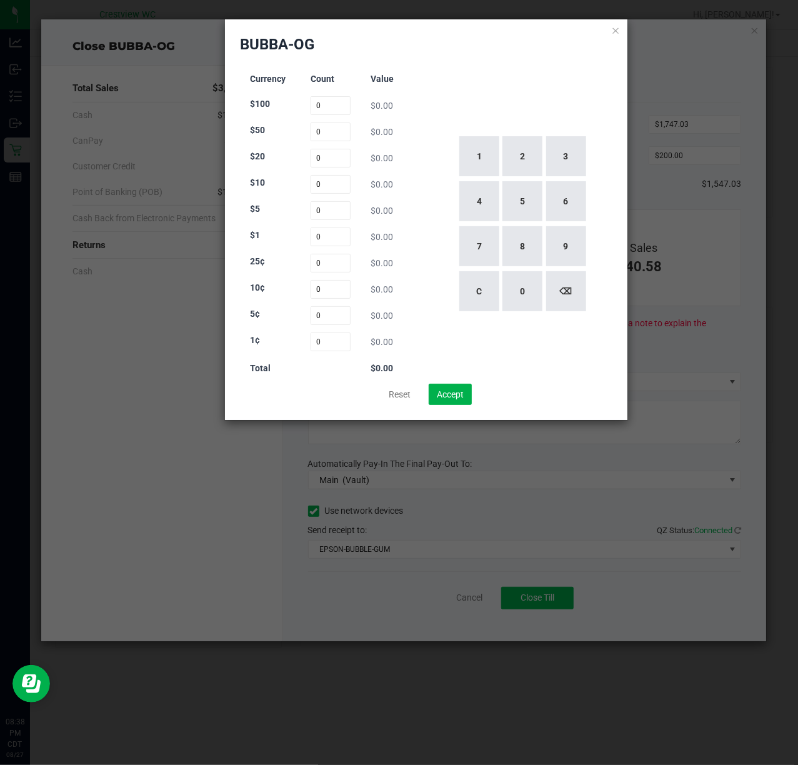
click at [612, 30] on icon at bounding box center [615, 29] width 9 height 15
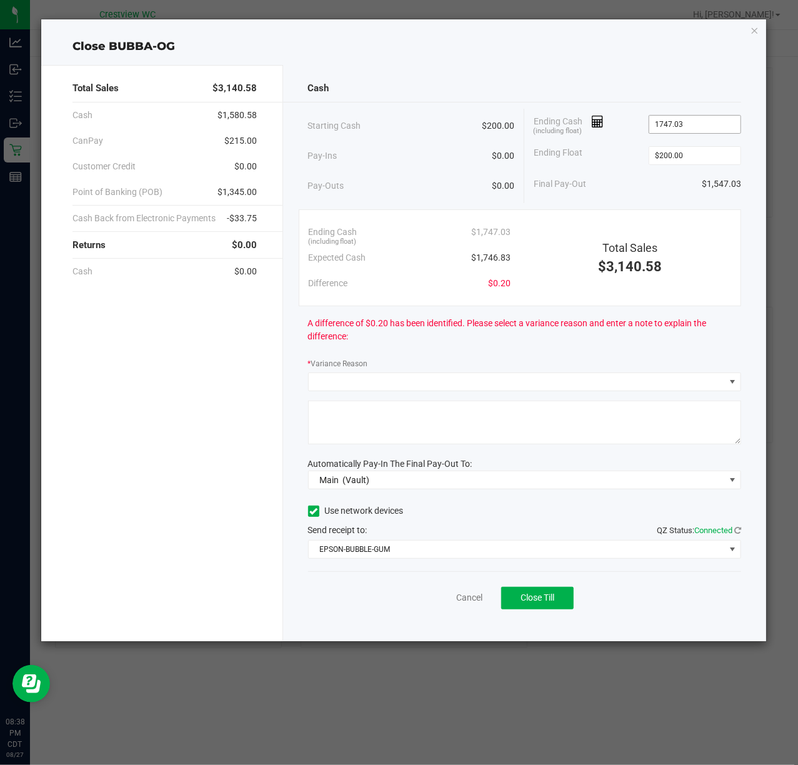
click at [711, 123] on input "1747.03" at bounding box center [695, 124] width 92 height 17
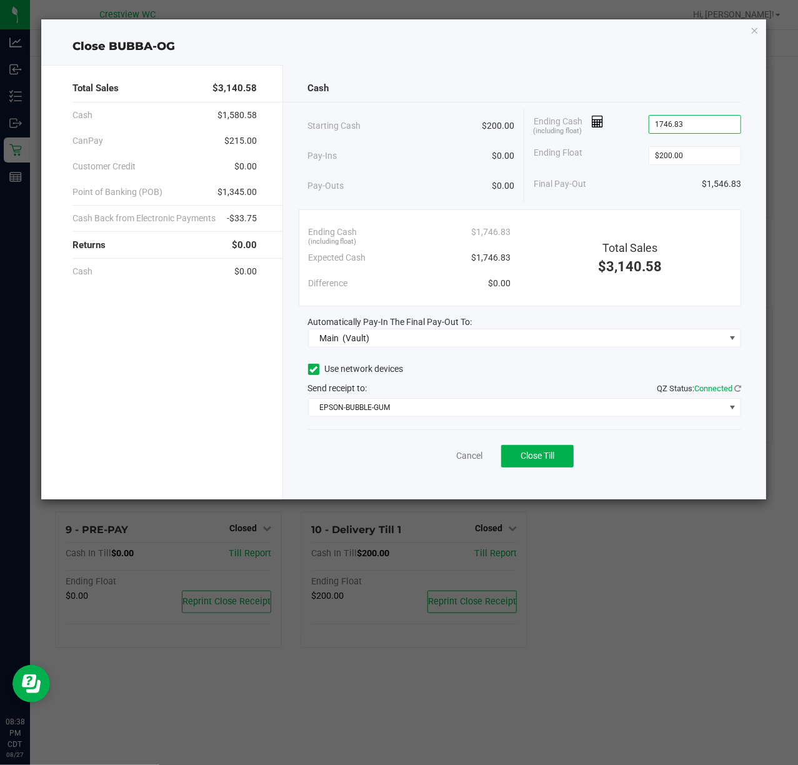
type input "$1,746.83"
click at [636, 86] on div "Cash" at bounding box center [525, 88] width 434 height 27
click at [541, 449] on button "Close Till" at bounding box center [537, 456] width 72 height 22
click at [451, 456] on link "Dismiss" at bounding box center [442, 455] width 30 height 13
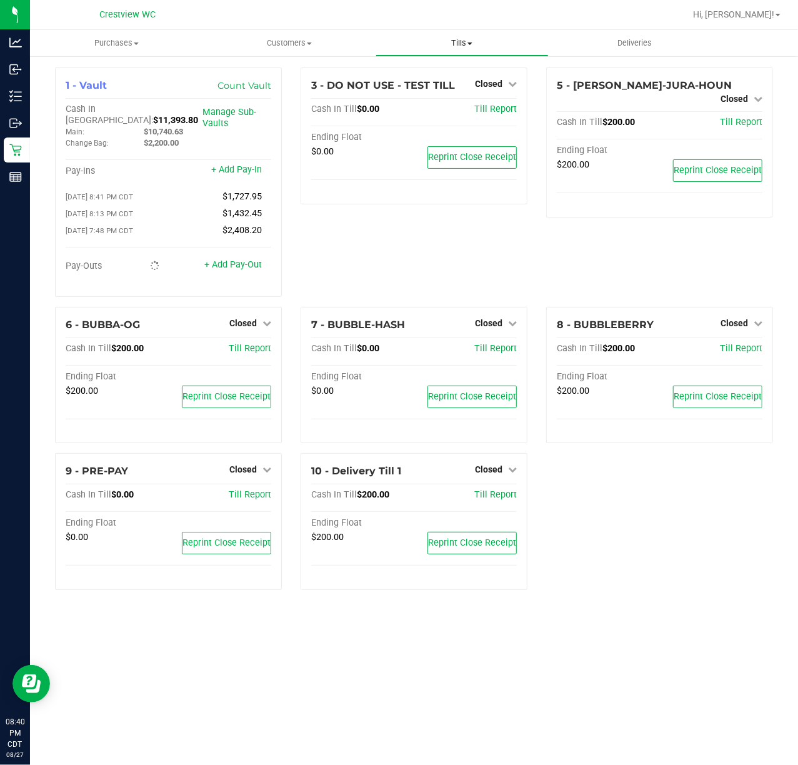
click at [456, 44] on span "Tills" at bounding box center [462, 42] width 172 height 11
click at [468, 91] on span "Reconcile e-payments" at bounding box center [438, 90] width 124 height 11
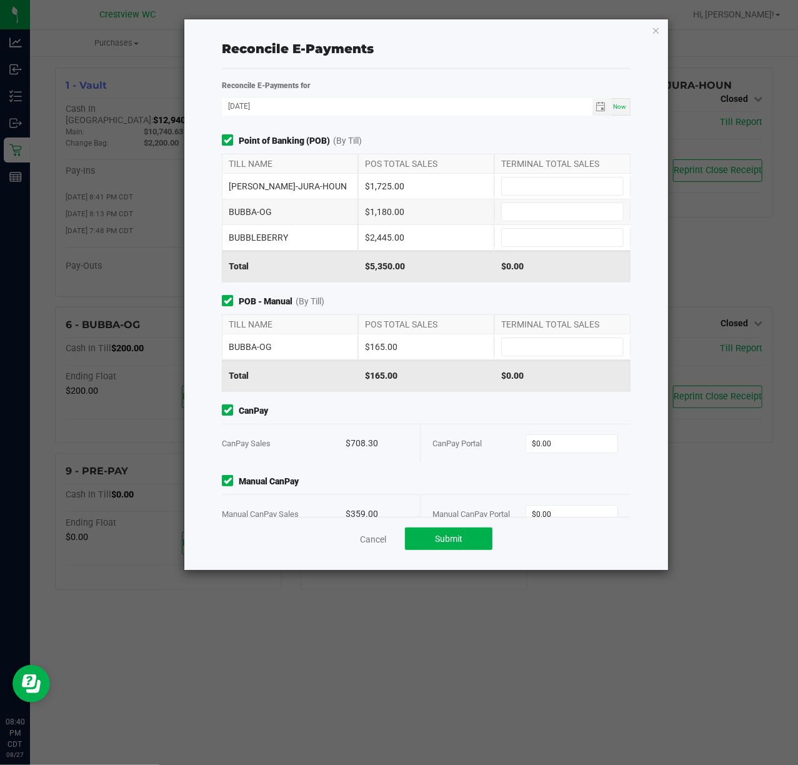
click at [379, 186] on div "$1,725.00" at bounding box center [426, 186] width 136 height 25
copy div "1,725.00"
click at [506, 186] on input at bounding box center [562, 185] width 121 height 17
paste input "1725"
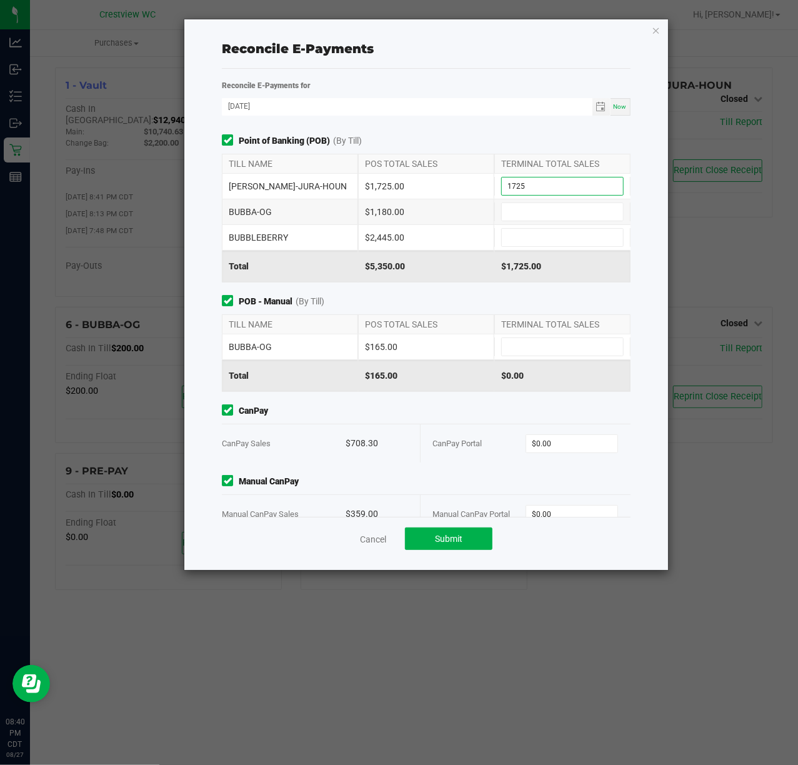
type input "$1,725.00"
click at [395, 217] on div "$1,180.00" at bounding box center [426, 211] width 136 height 25
copy div "1,180.00"
click at [526, 212] on input at bounding box center [562, 211] width 121 height 17
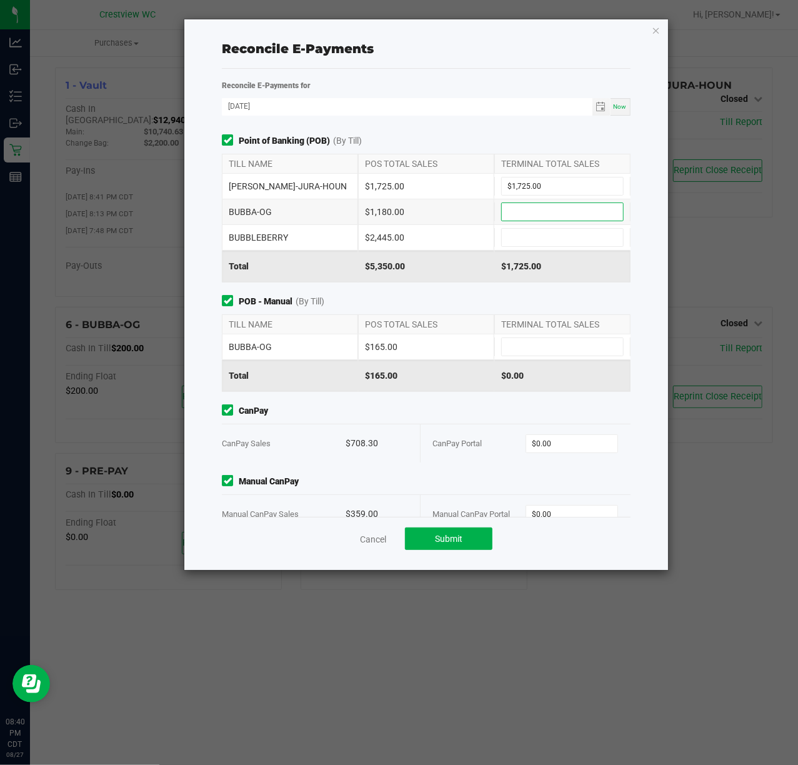
paste input "1180"
type input "$1,180.00"
click at [381, 245] on div "$2,445.00" at bounding box center [426, 237] width 136 height 25
click at [385, 241] on div "$2,445.00" at bounding box center [426, 237] width 136 height 25
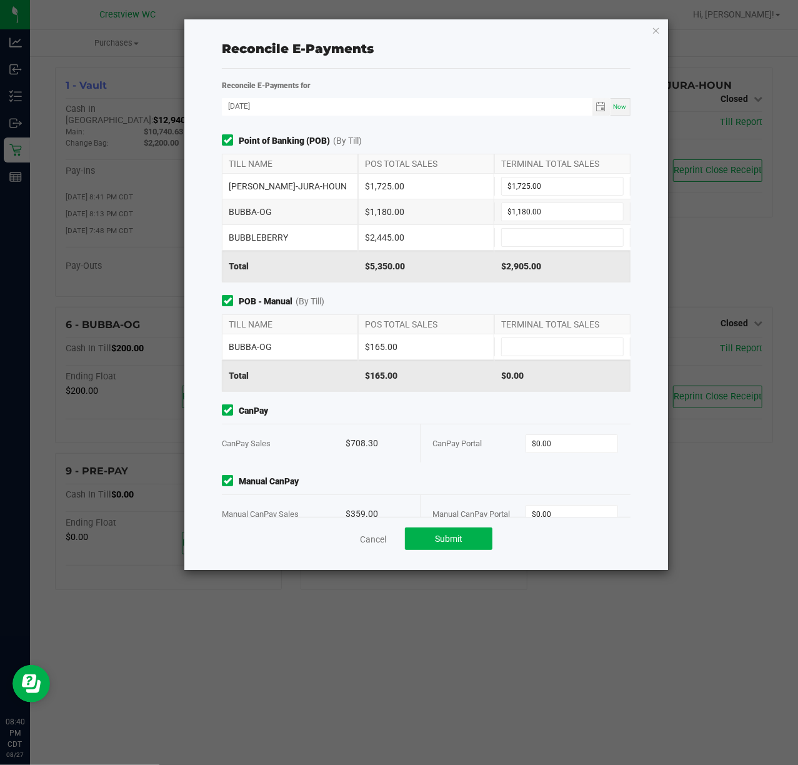
copy div "2,445.00"
click at [522, 224] on div "BUBBA-OG $1,180.00 $1,180.00" at bounding box center [426, 211] width 408 height 25
click at [523, 230] on input at bounding box center [562, 237] width 121 height 17
paste input "2445"
type input "$2,445.00"
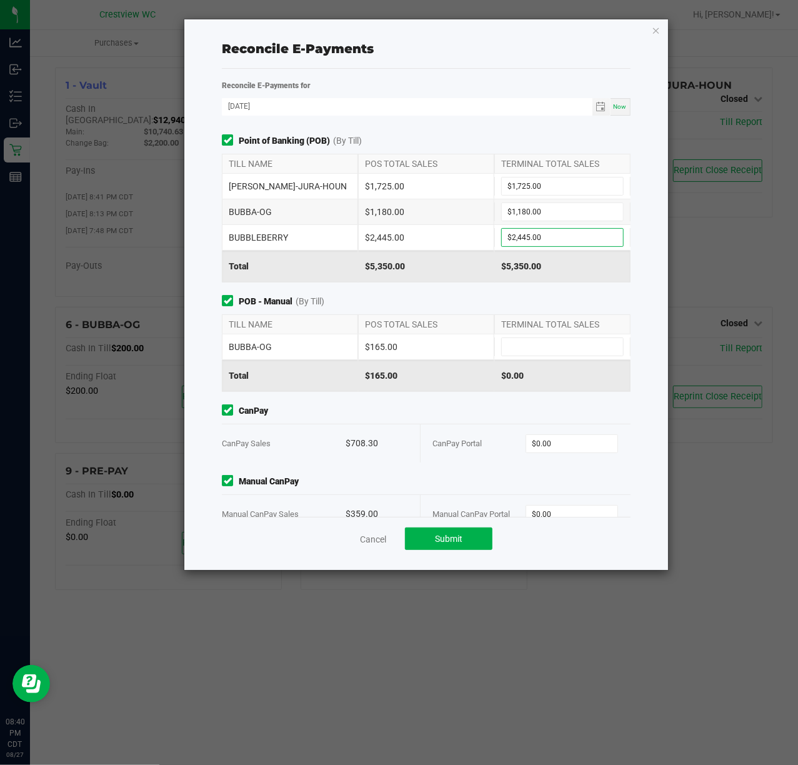
click at [391, 345] on div "$165.00" at bounding box center [426, 346] width 136 height 25
click at [384, 345] on div "$165.00" at bounding box center [426, 346] width 136 height 25
copy div "165.00"
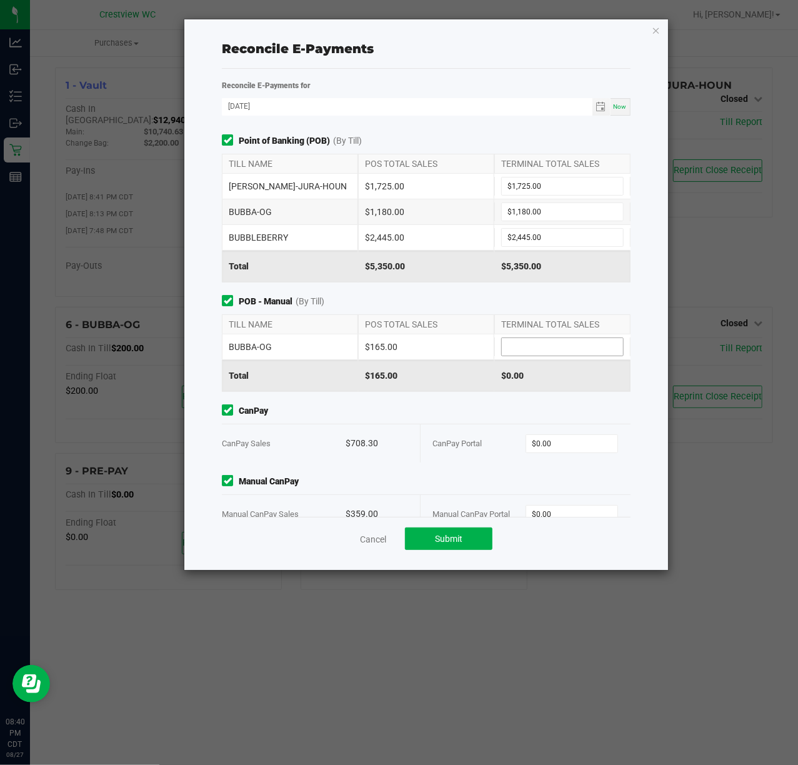
click at [516, 352] on input at bounding box center [562, 346] width 121 height 17
paste input "165"
type input "$165.00"
click at [356, 441] on div "$708.30" at bounding box center [377, 443] width 62 height 38
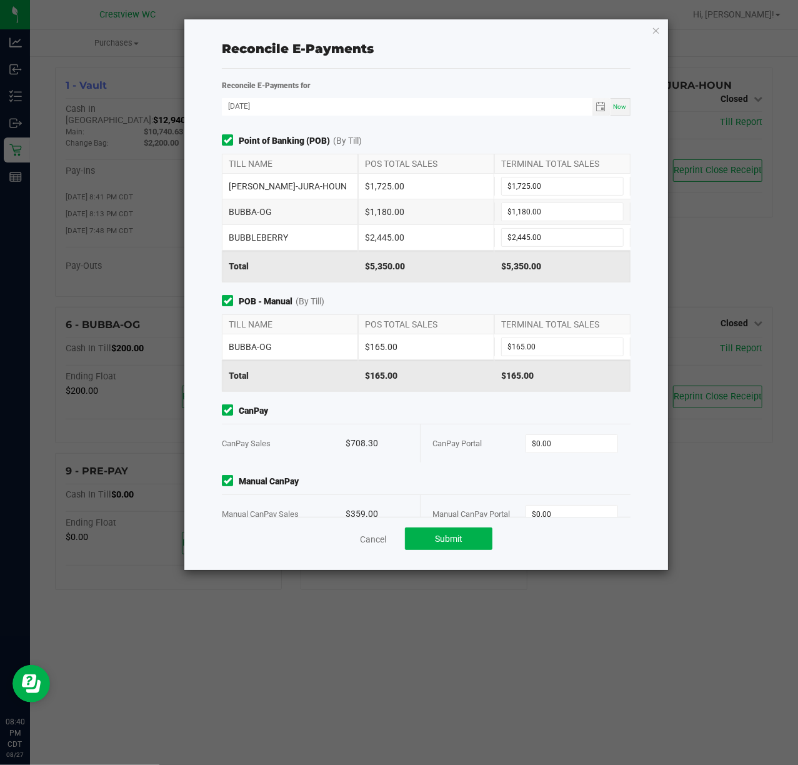
copy div "708.30"
click at [538, 451] on input "0" at bounding box center [571, 443] width 91 height 17
paste input "708.3"
type input "$708.30"
click at [356, 511] on div "$359.00" at bounding box center [377, 514] width 62 height 38
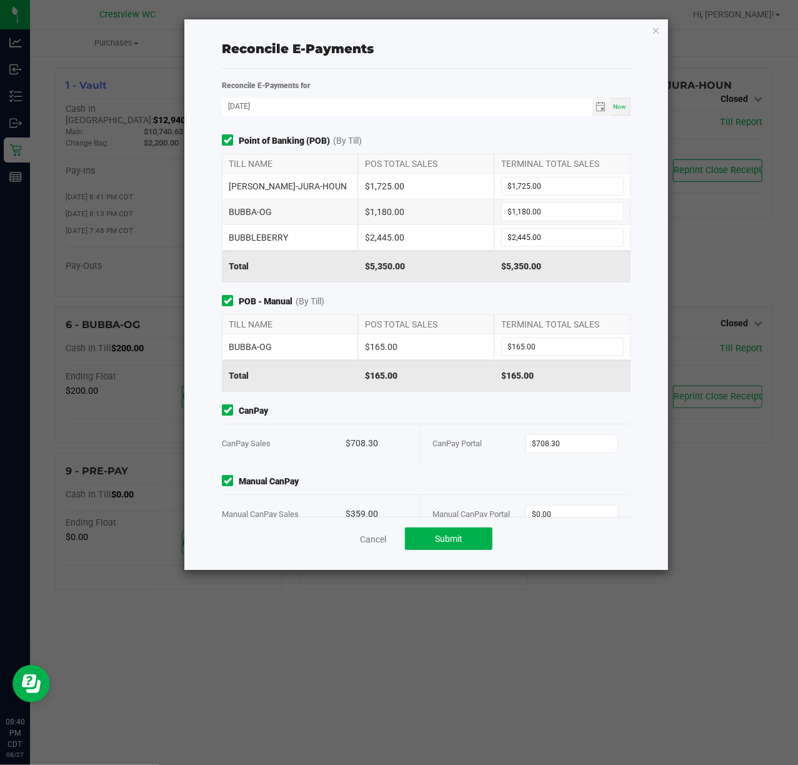
click at [356, 511] on div "$359.00" at bounding box center [377, 514] width 62 height 38
copy div "359.00"
click at [534, 511] on input "0" at bounding box center [571, 514] width 91 height 17
paste input "359"
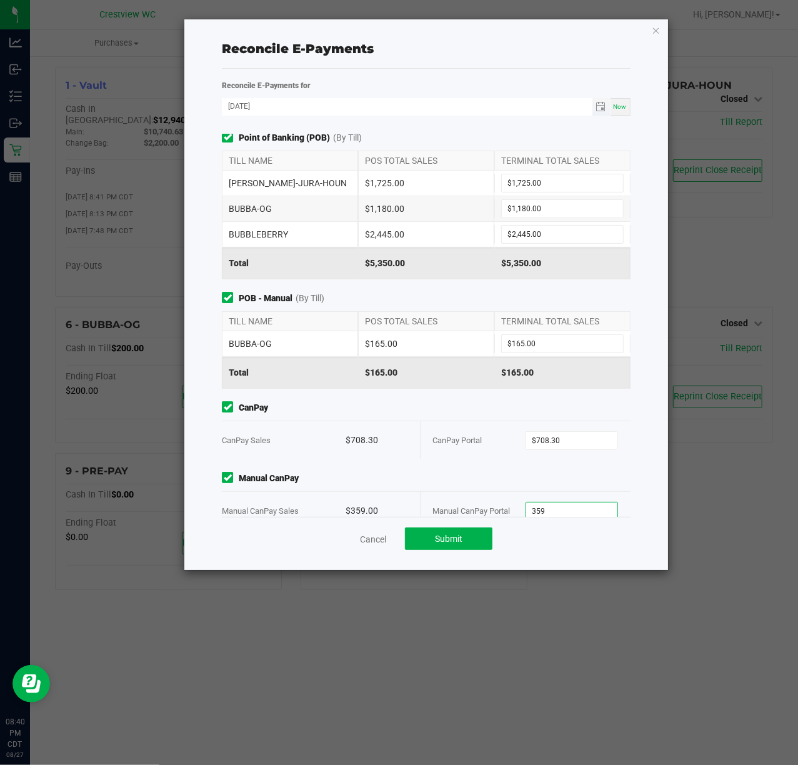
type input "$359.00"
click at [471, 104] on input "[DATE]" at bounding box center [407, 106] width 370 height 16
click at [481, 71] on div "Reconcile E-Payments for 08/27/2025 Now Point of Banking (POB) (By Till) TILL N…" at bounding box center [426, 319] width 408 height 501
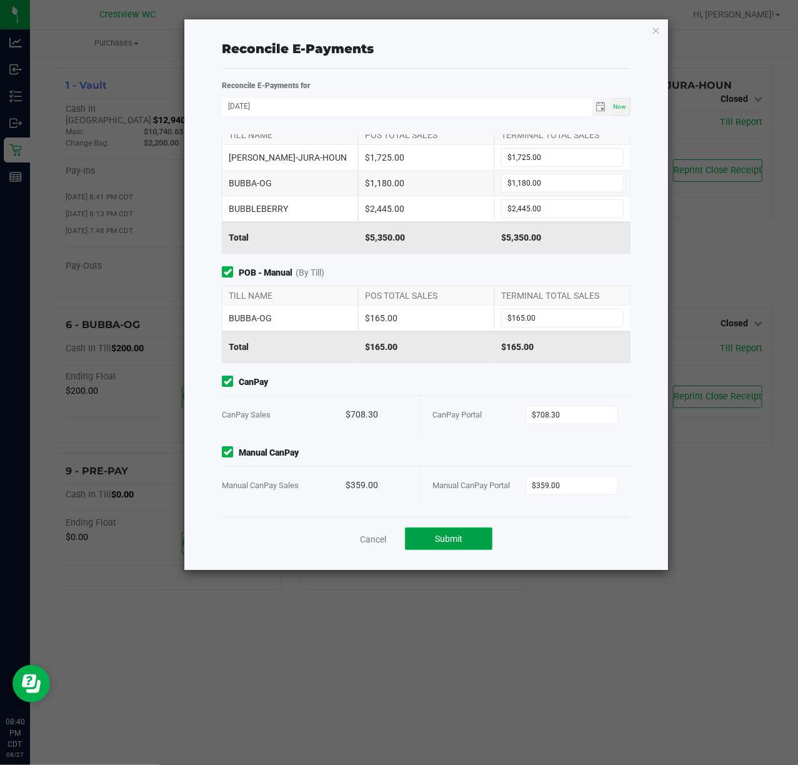
click at [438, 542] on span "Submit" at bounding box center [448, 539] width 27 height 10
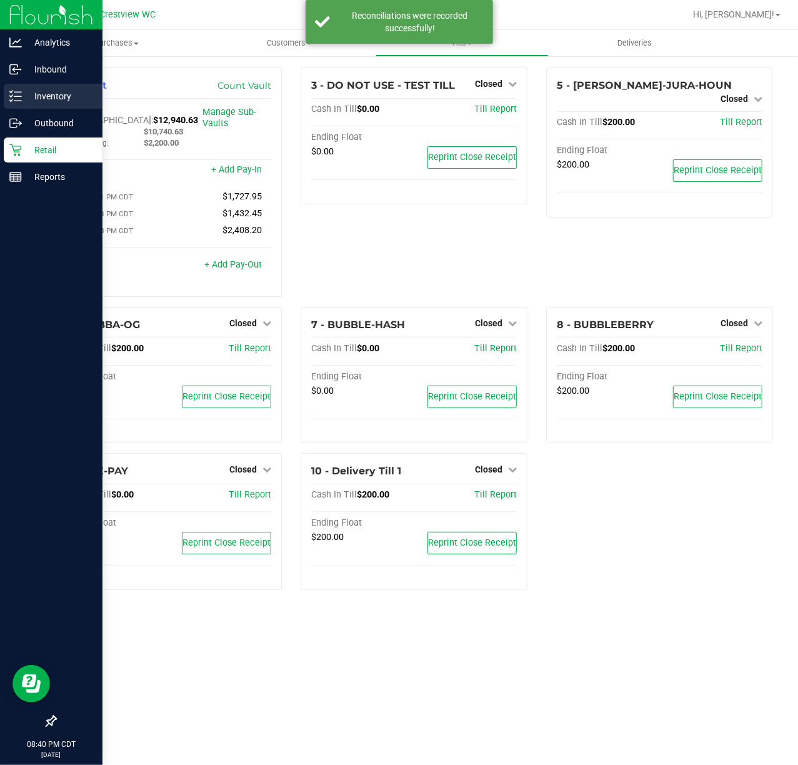
click at [28, 95] on p "Inventory" at bounding box center [59, 96] width 75 height 15
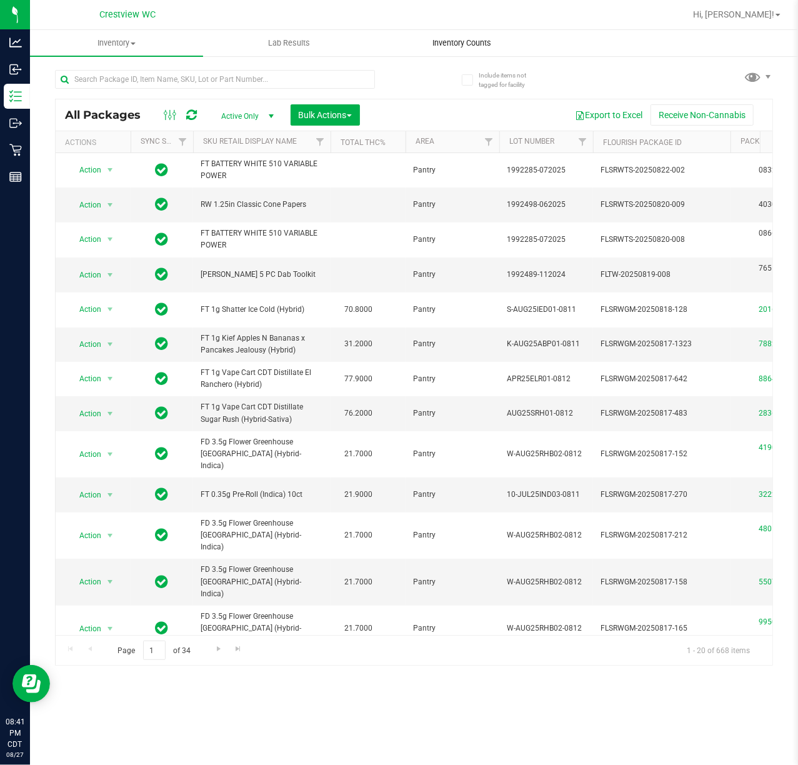
click at [456, 42] on span "Inventory Counts" at bounding box center [462, 42] width 92 height 11
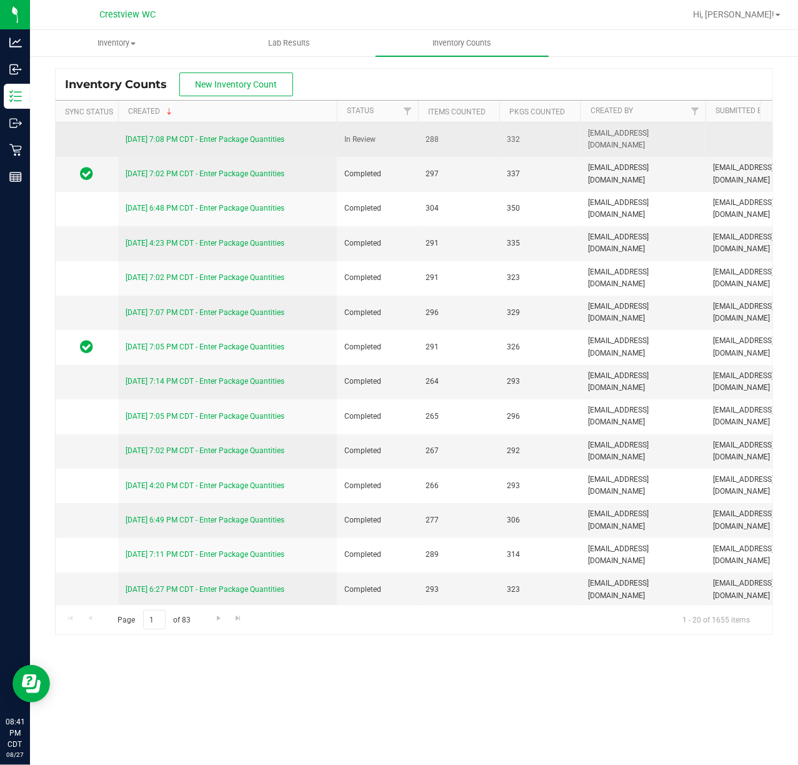
click at [180, 136] on link "8/27/25 7:08 PM CDT - Enter Package Quantities" at bounding box center [205, 139] width 159 height 9
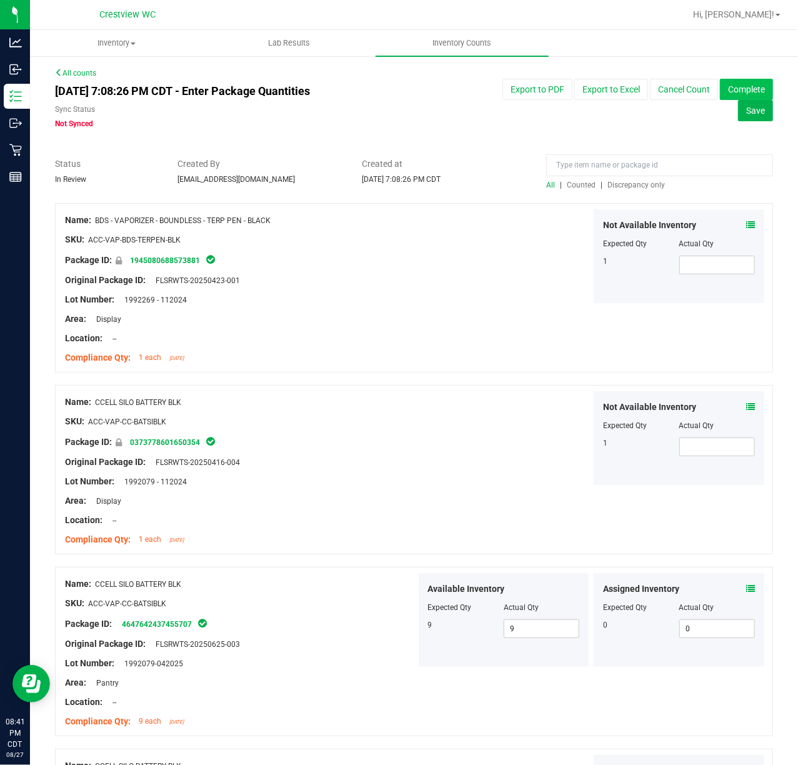
click at [721, 89] on button "Complete" at bounding box center [746, 89] width 53 height 21
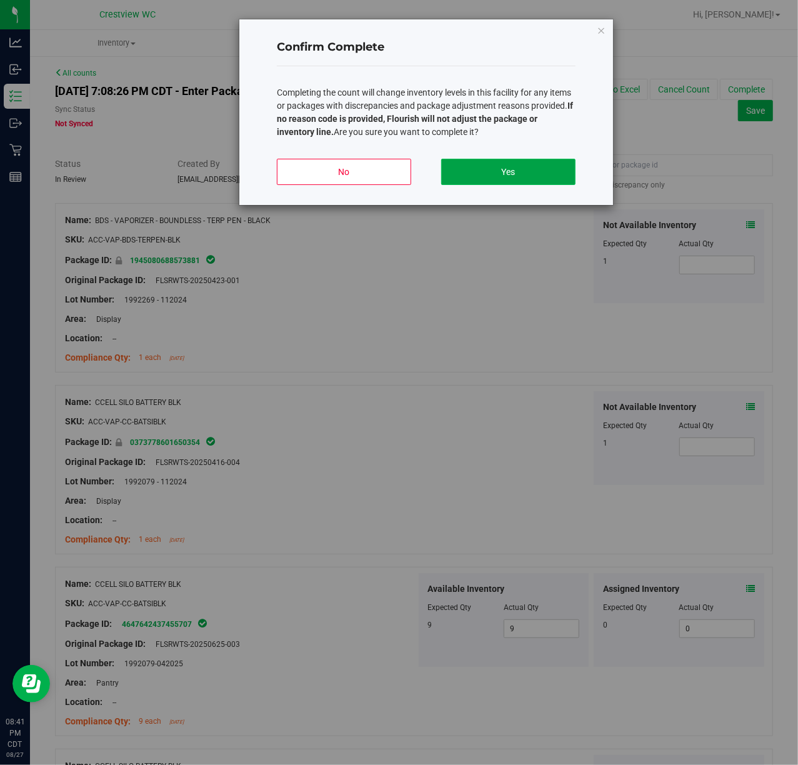
click at [489, 176] on button "Yes" at bounding box center [508, 172] width 134 height 26
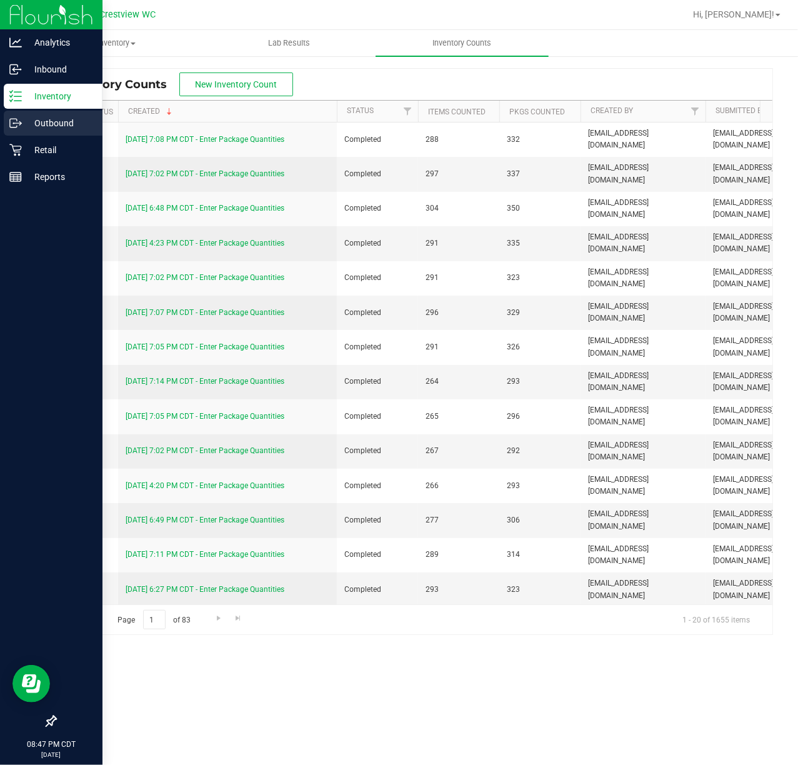
click at [13, 115] on div "Outbound" at bounding box center [53, 123] width 99 height 25
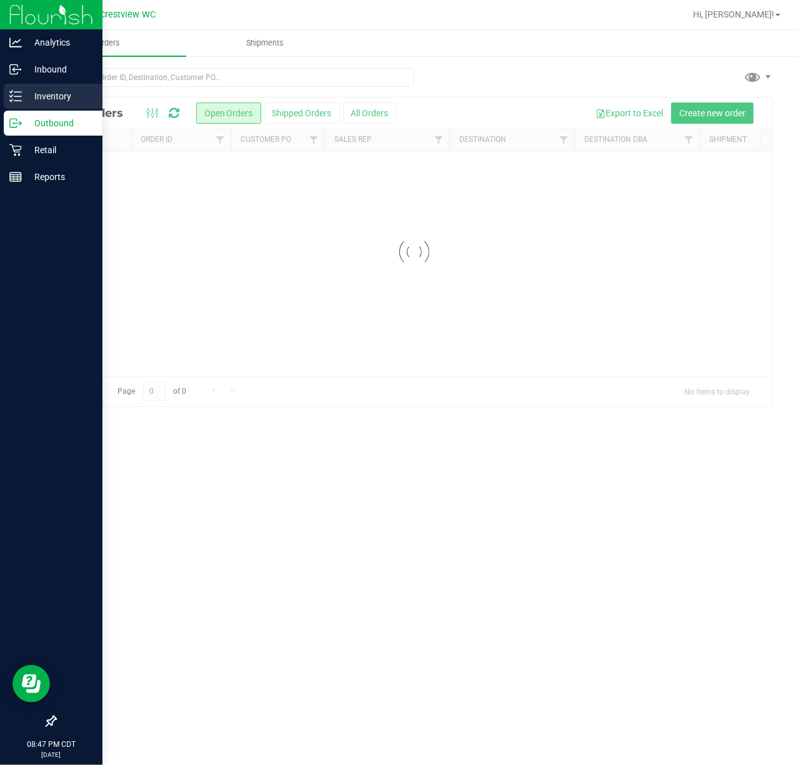
click at [20, 101] on icon at bounding box center [15, 96] width 12 height 12
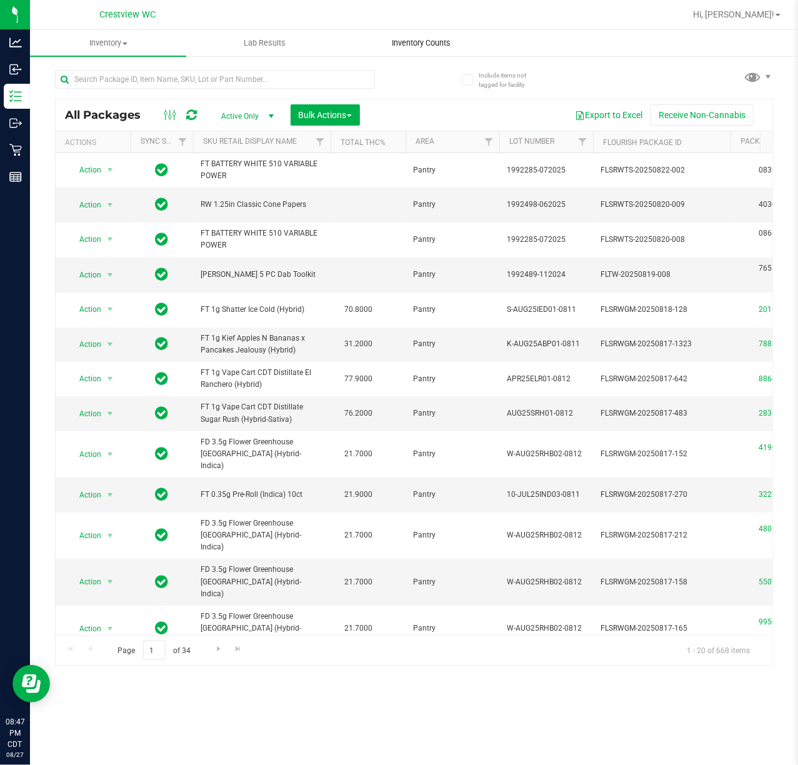
click at [414, 39] on span "Inventory Counts" at bounding box center [421, 42] width 92 height 11
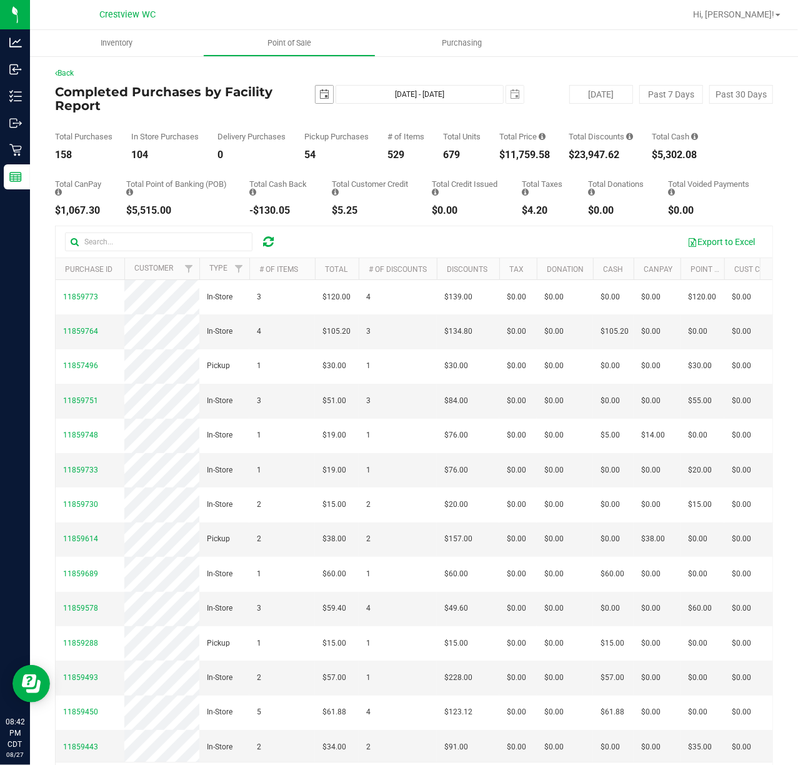
click at [319, 91] on span "select" at bounding box center [324, 94] width 10 height 10
click at [308, 91] on div "[DATE] [DATE] - [DATE] [DATE]" at bounding box center [409, 94] width 249 height 19
click at [320, 91] on span "select" at bounding box center [324, 94] width 10 height 10
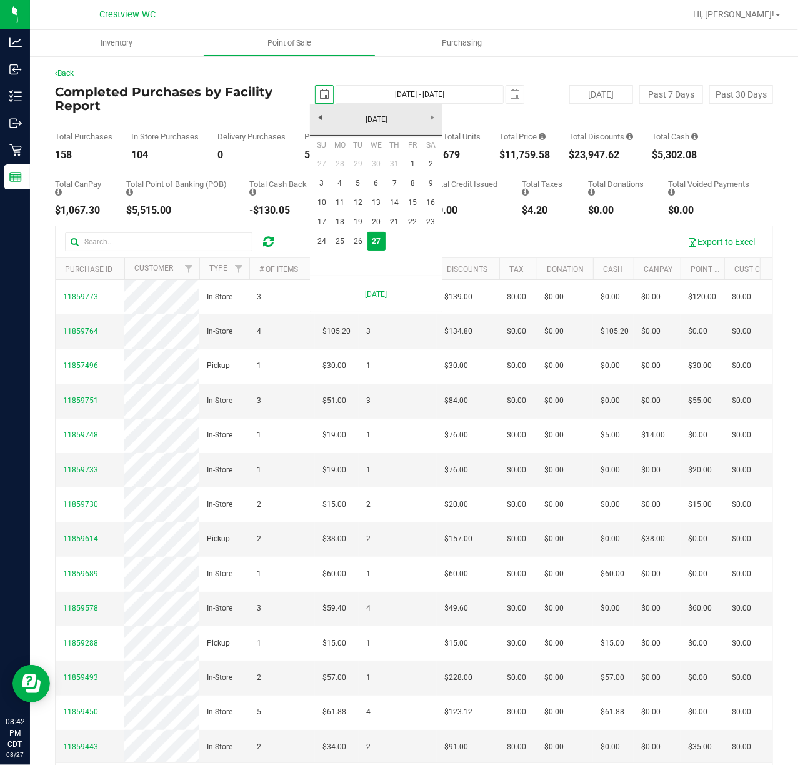
scroll to position [0, 31]
click at [337, 248] on link "25" at bounding box center [340, 241] width 18 height 19
type input "[DATE]"
type input "[DATE] - [DATE]"
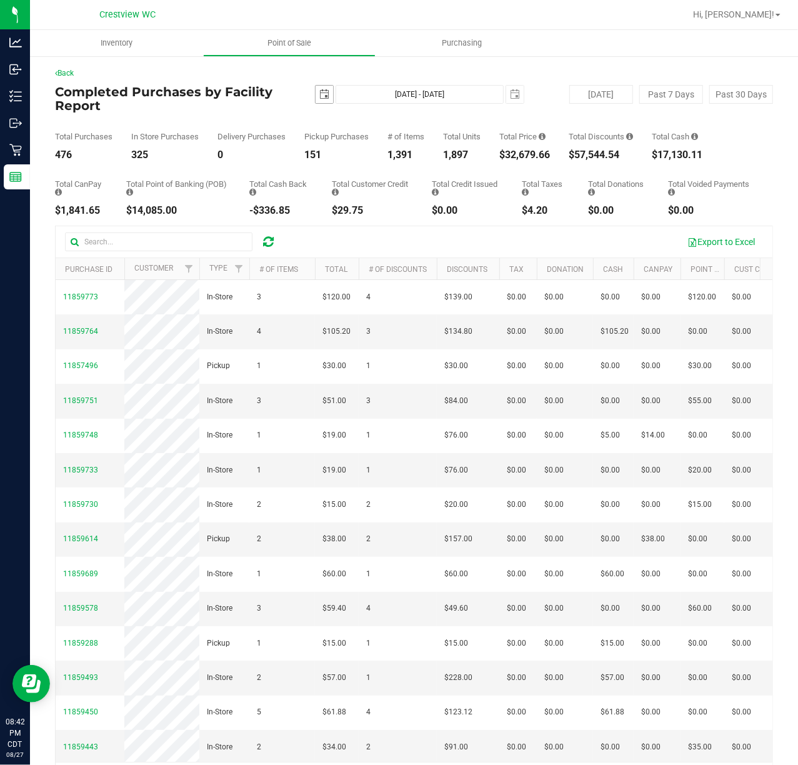
click at [319, 96] on span "select" at bounding box center [324, 94] width 10 height 10
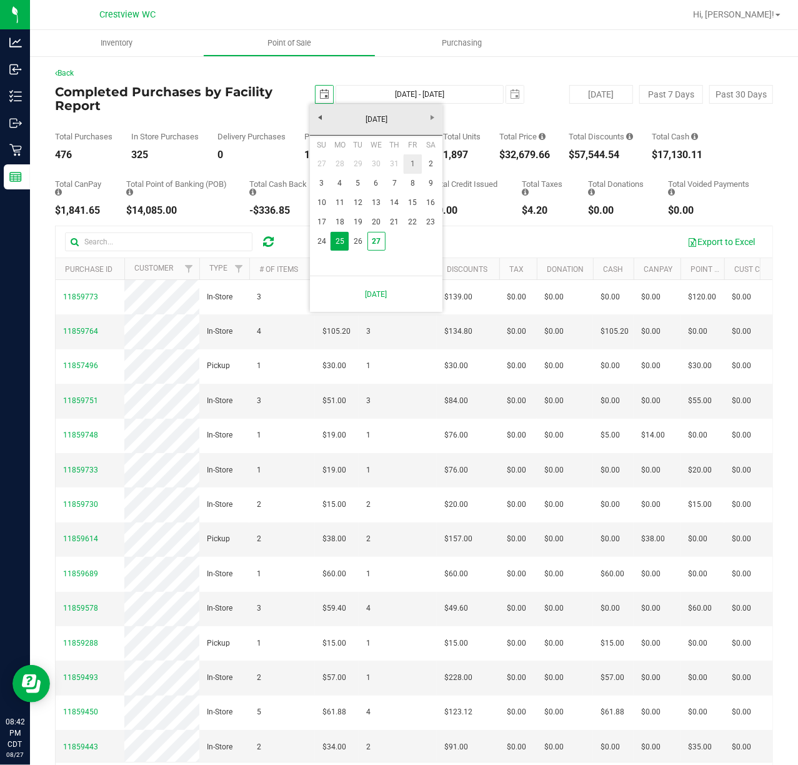
click at [416, 169] on link "1" at bounding box center [413, 163] width 18 height 19
type input "[DATE]"
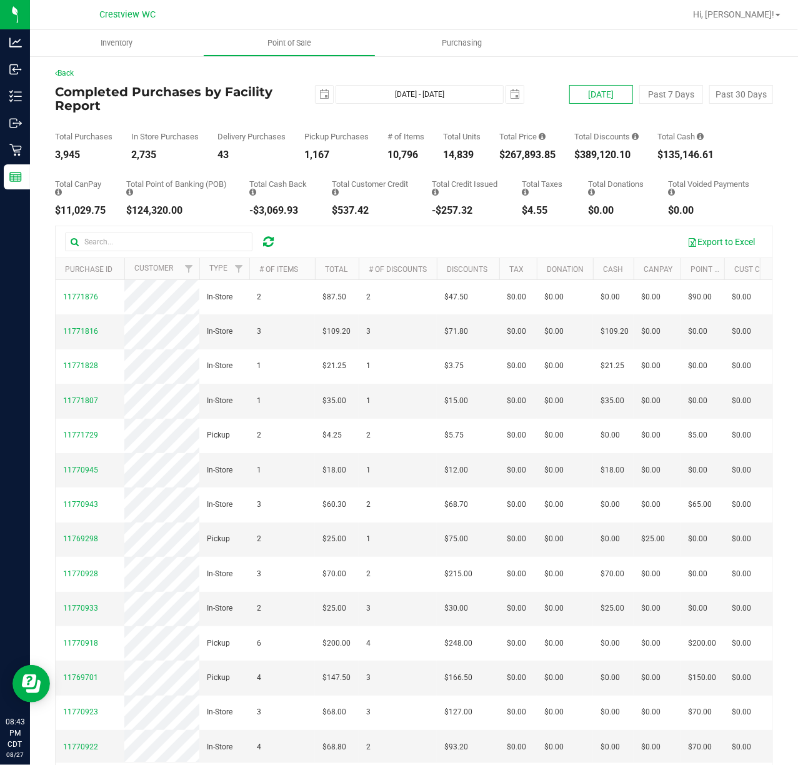
click at [600, 90] on button "[DATE]" at bounding box center [601, 94] width 64 height 19
type input "[DATE] - [DATE]"
click at [596, 93] on button "[DATE]" at bounding box center [601, 94] width 64 height 19
type input "[DATE]"
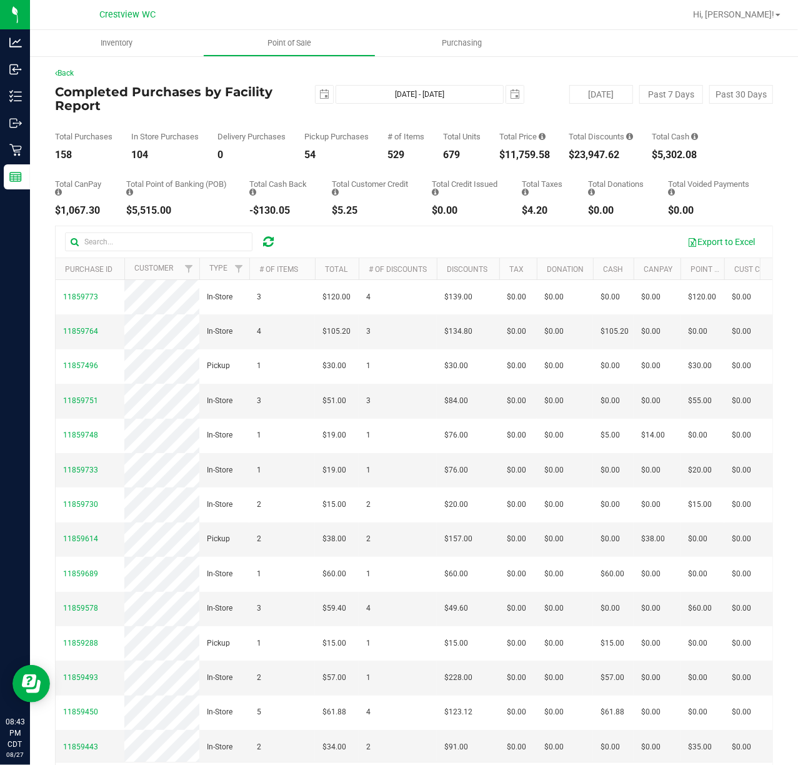
click at [540, 78] on div "Back" at bounding box center [414, 72] width 718 height 11
